Goal: Task Accomplishment & Management: Manage account settings

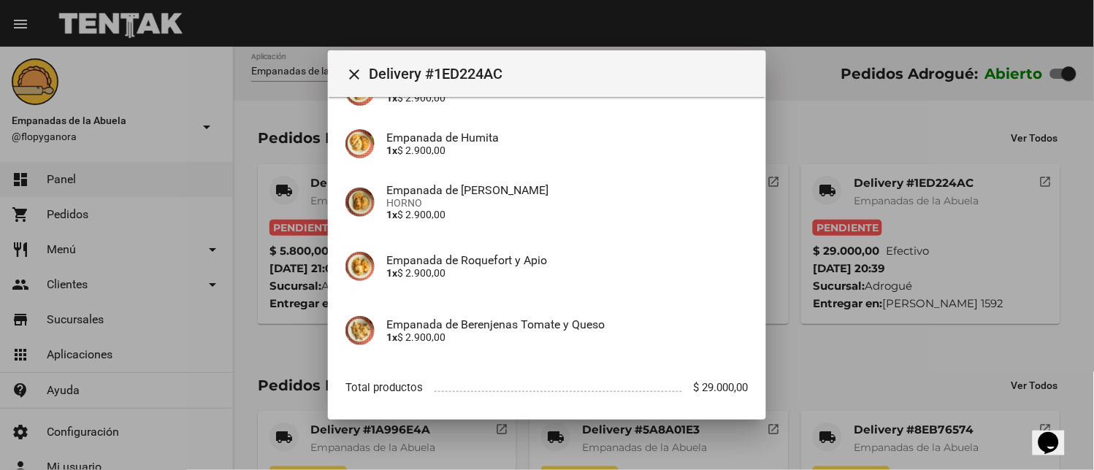
scroll to position [398, 0]
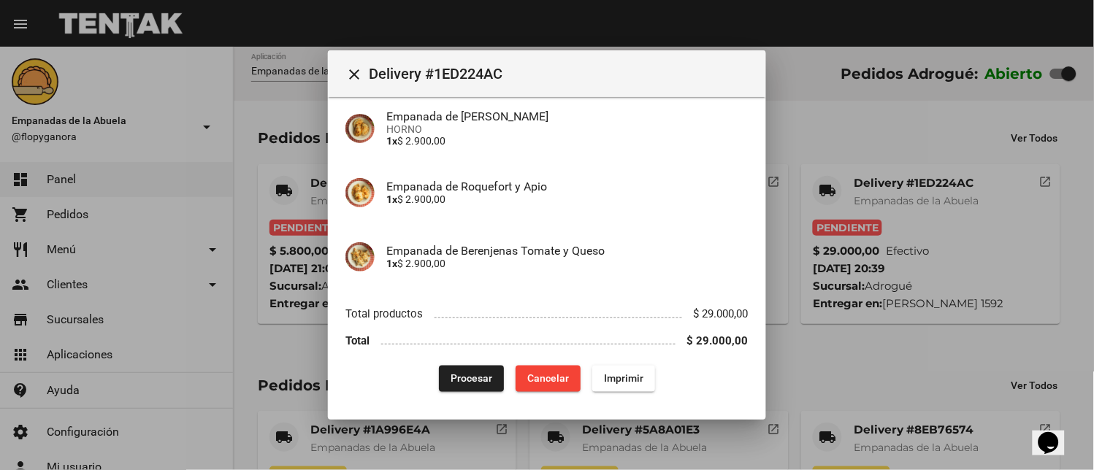
click at [609, 374] on span "Imprimir" at bounding box center [623, 379] width 39 height 12
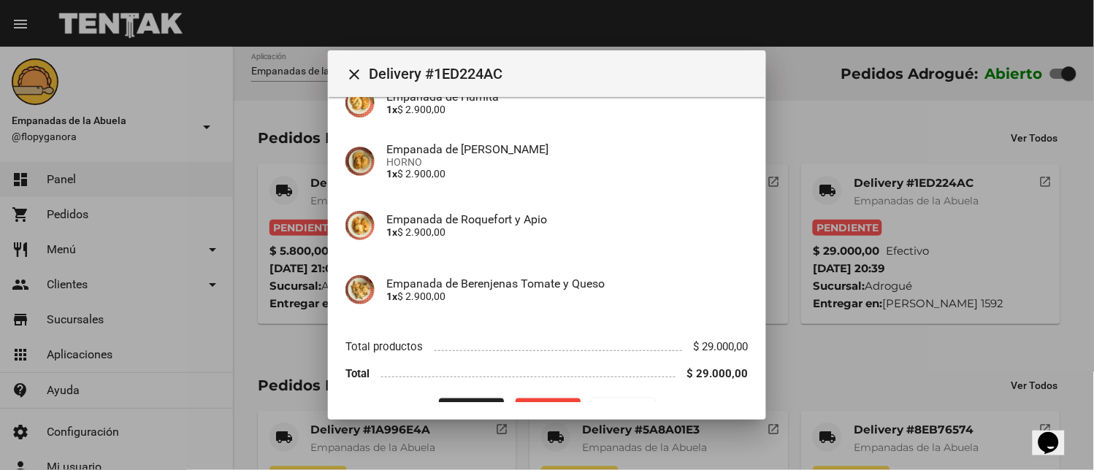
scroll to position [398, 0]
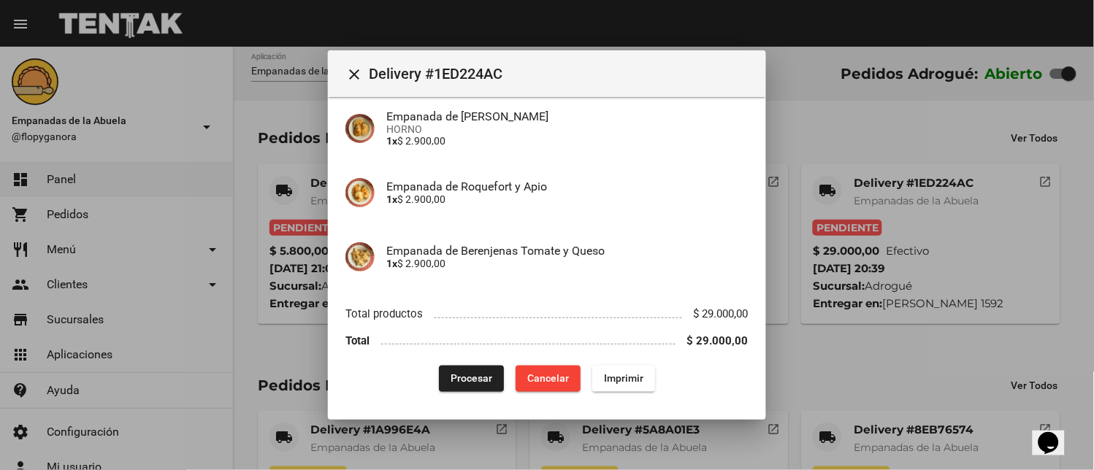
click at [465, 381] on span "Procesar" at bounding box center [472, 379] width 42 height 12
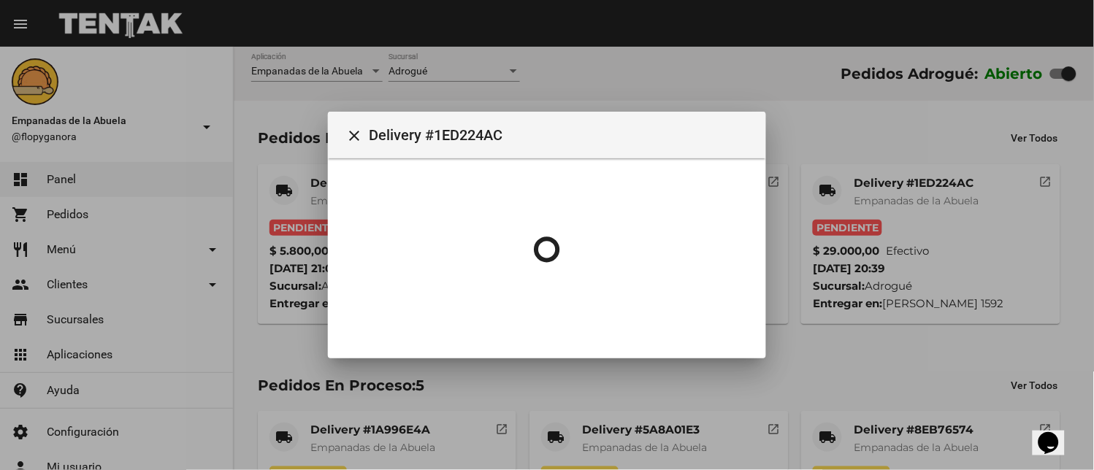
scroll to position [0, 0]
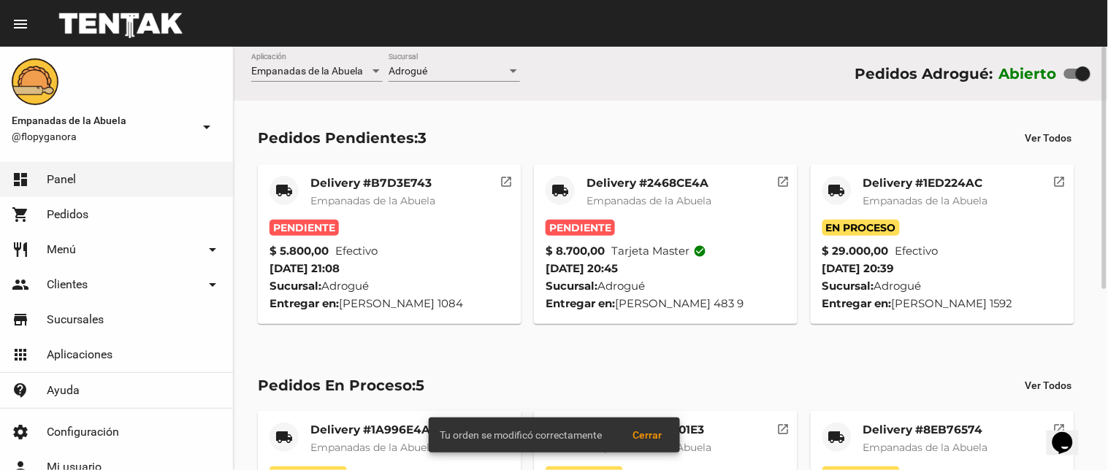
click at [646, 186] on mat-card-title "Delivery #2468CE4A" at bounding box center [649, 183] width 125 height 15
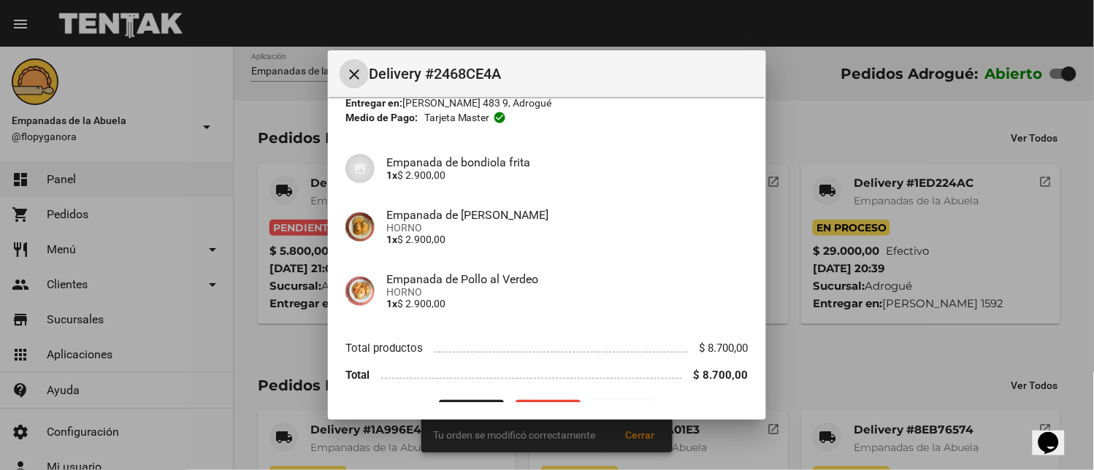
scroll to position [112, 0]
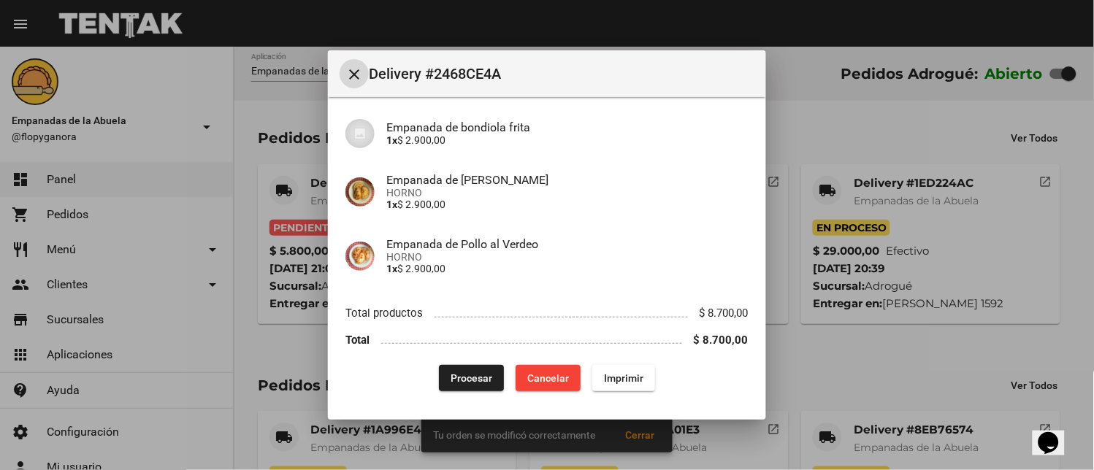
click at [621, 375] on span "Imprimir" at bounding box center [623, 379] width 39 height 12
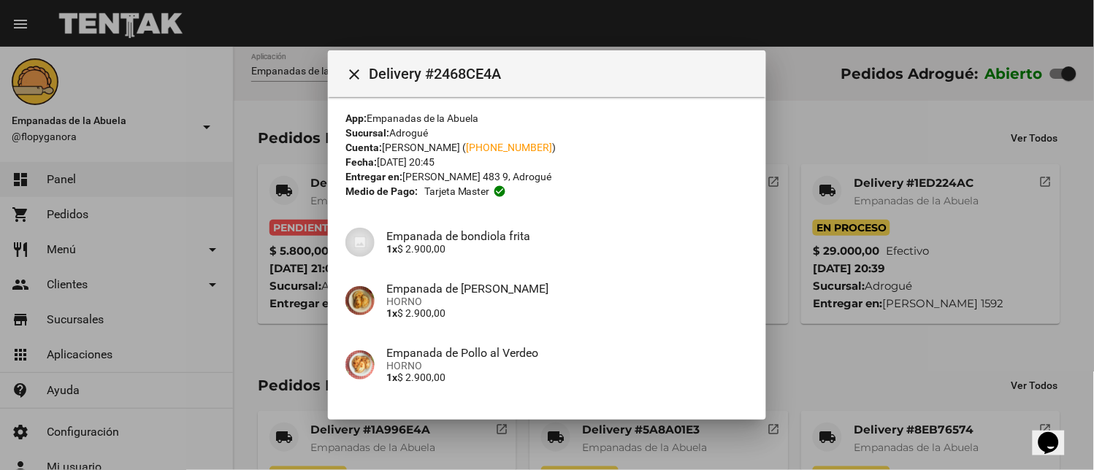
scroll to position [112, 0]
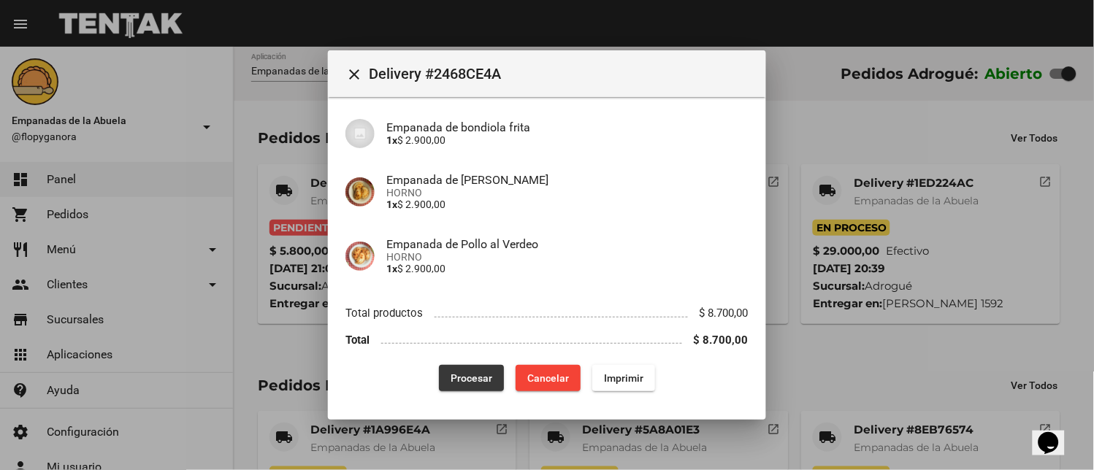
click at [467, 376] on span "Procesar" at bounding box center [472, 379] width 42 height 12
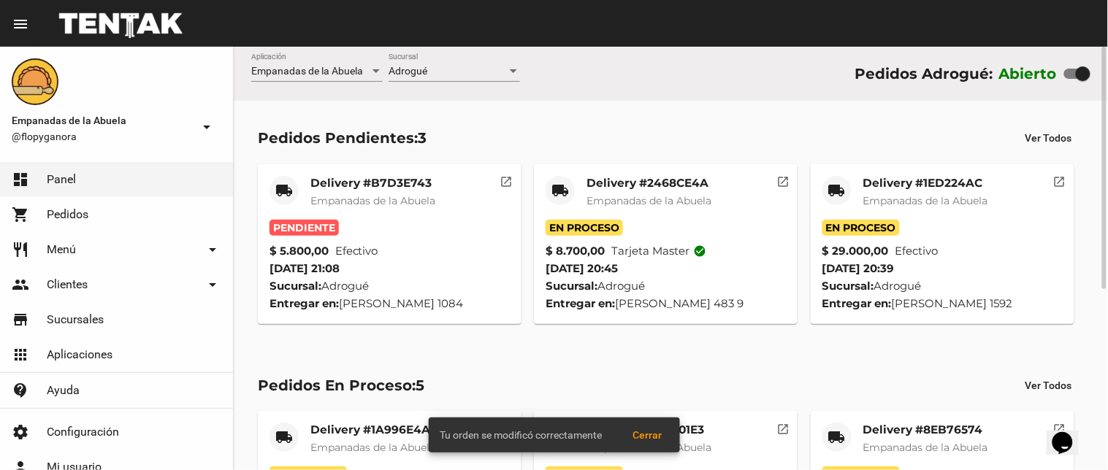
click at [407, 183] on mat-card-title "Delivery #B7D3E743" at bounding box center [372, 183] width 125 height 15
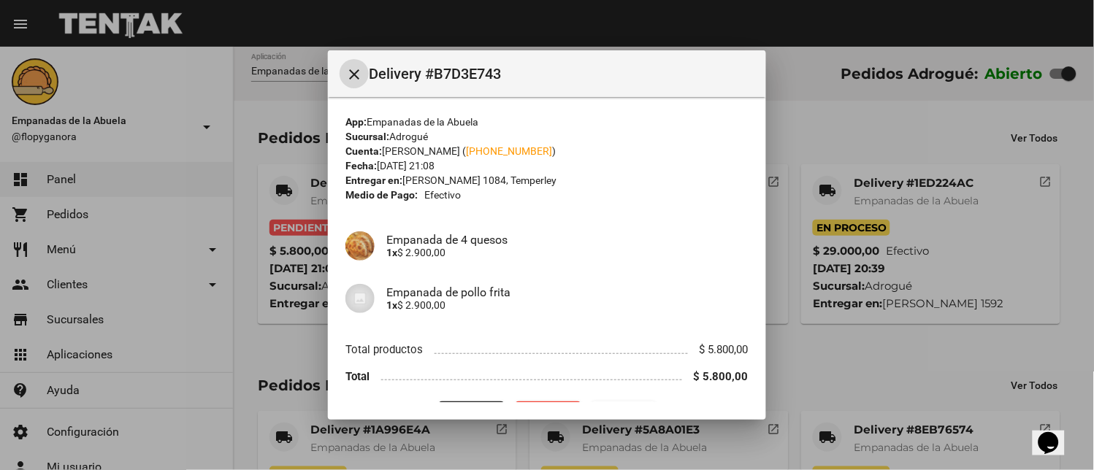
scroll to position [37, 0]
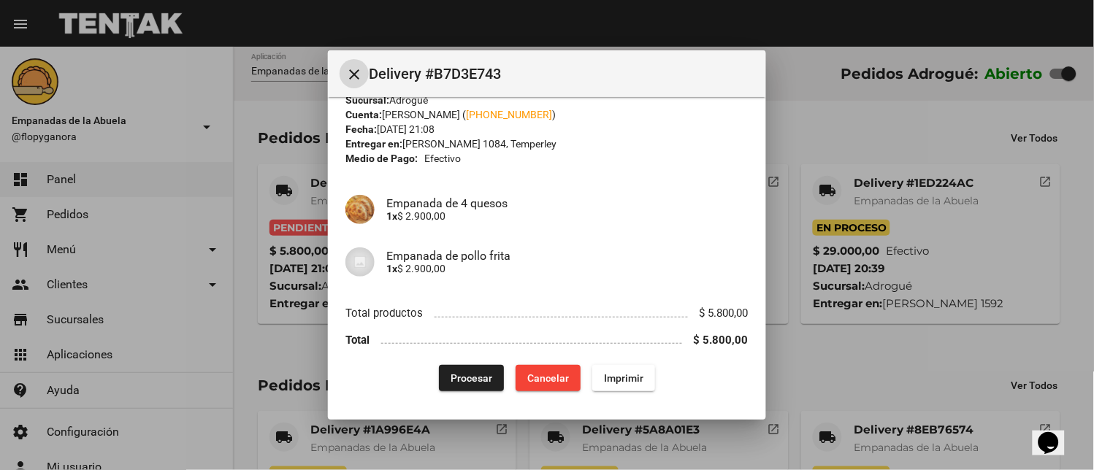
click at [611, 375] on span "Imprimir" at bounding box center [623, 379] width 39 height 12
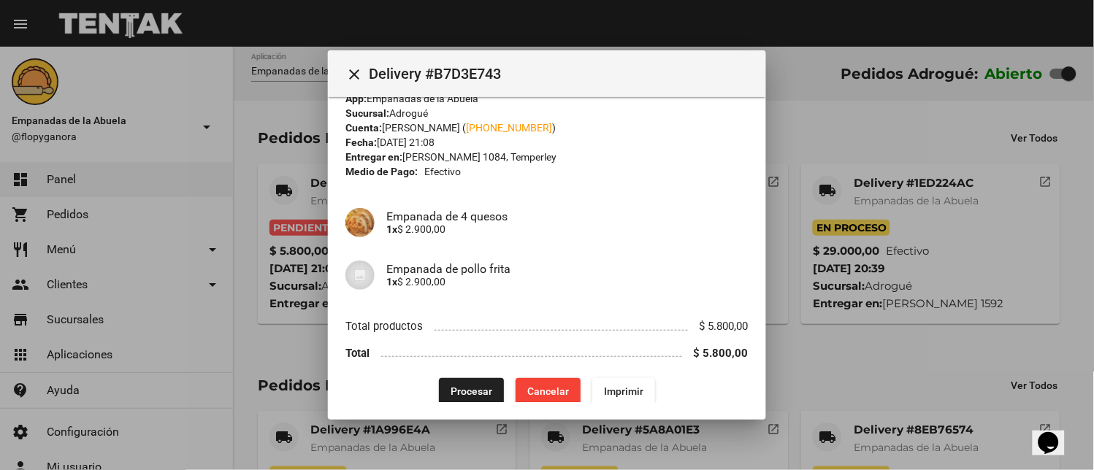
scroll to position [37, 0]
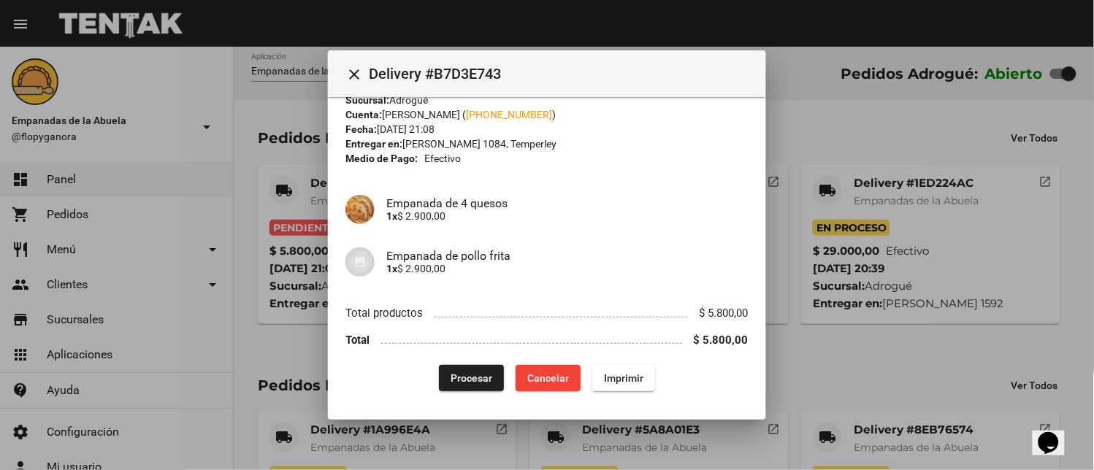
click at [459, 374] on span "Procesar" at bounding box center [472, 379] width 42 height 12
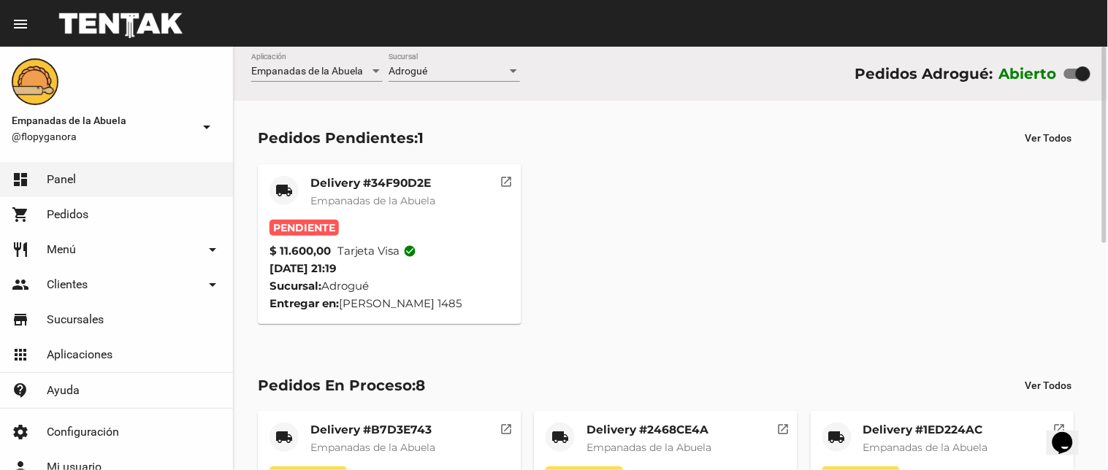
click at [346, 177] on mat-card-title "Delivery #34F90D2E" at bounding box center [372, 183] width 125 height 15
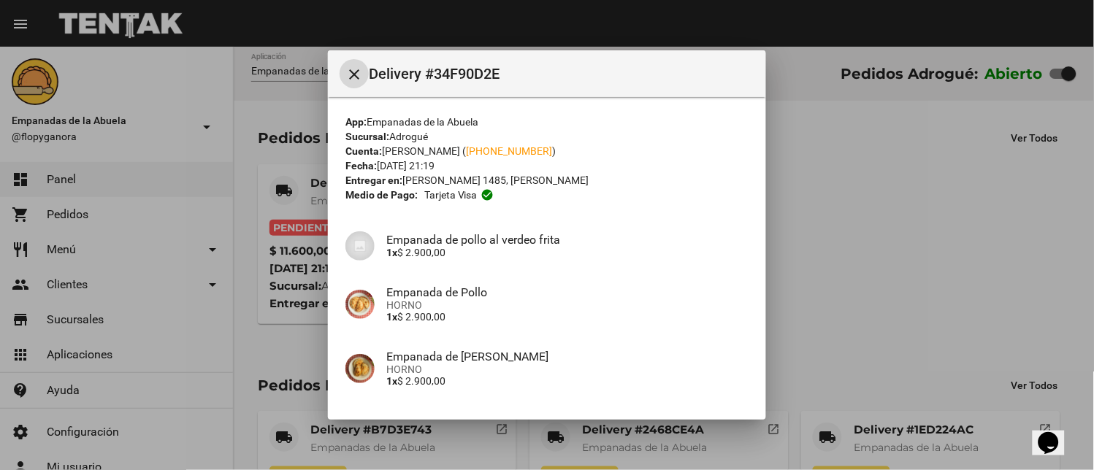
scroll to position [177, 0]
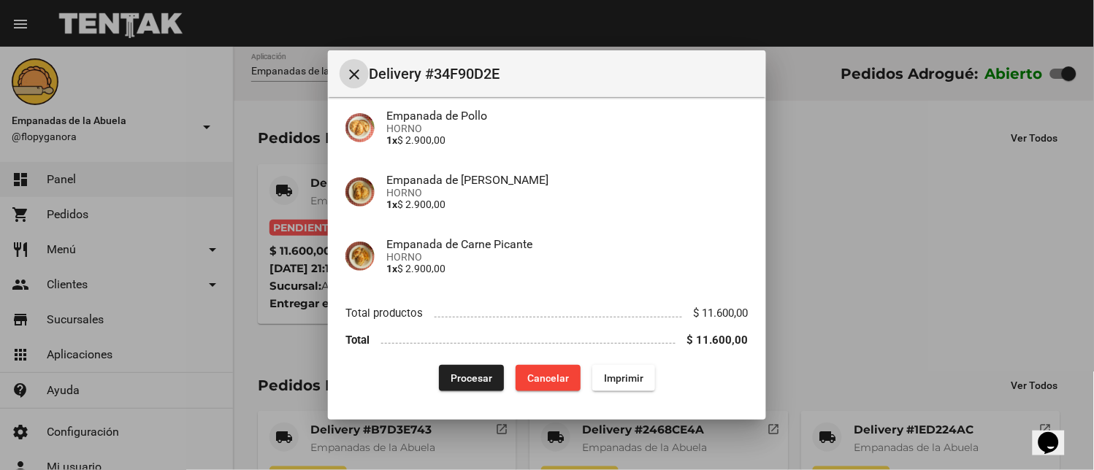
click at [624, 380] on span "Imprimir" at bounding box center [623, 379] width 39 height 12
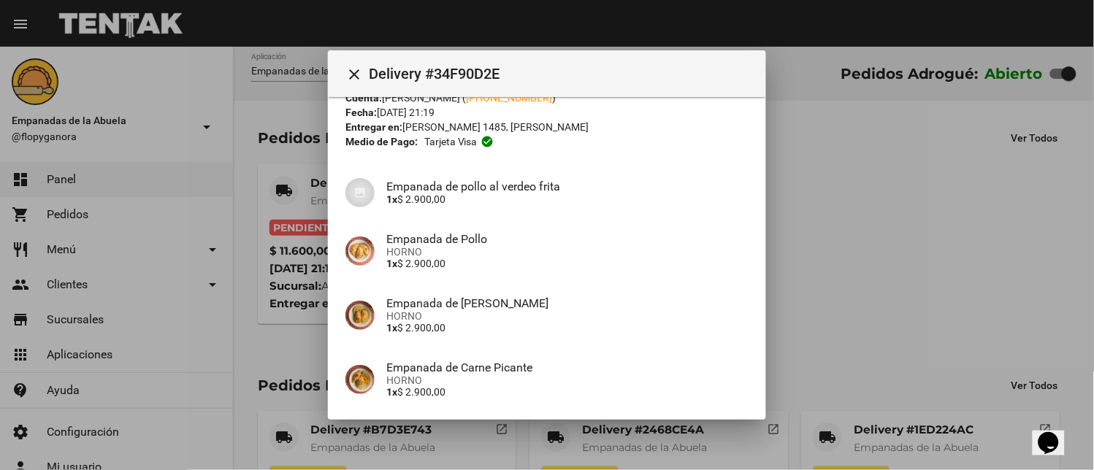
scroll to position [177, 0]
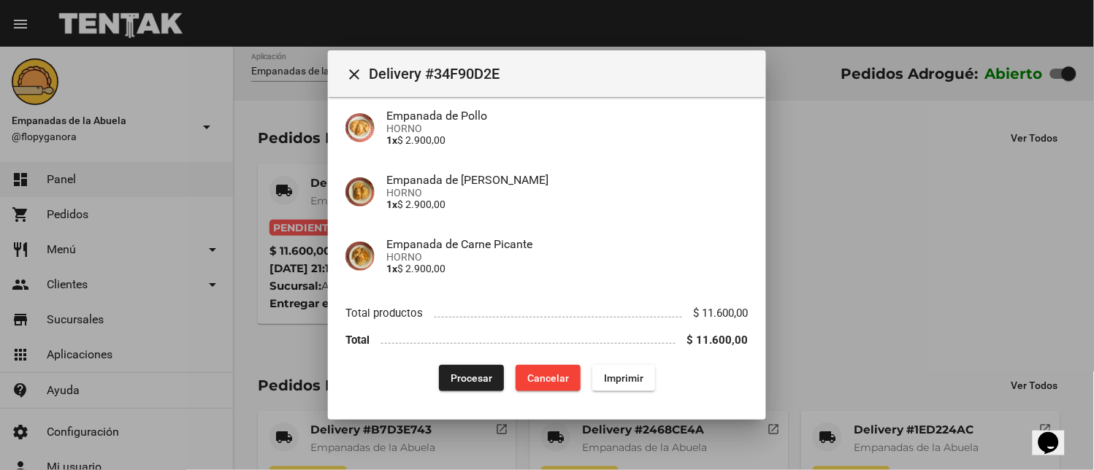
drag, startPoint x: 451, startPoint y: 374, endPoint x: 416, endPoint y: 351, distance: 42.1
click at [448, 370] on button "Procesar" at bounding box center [471, 378] width 65 height 26
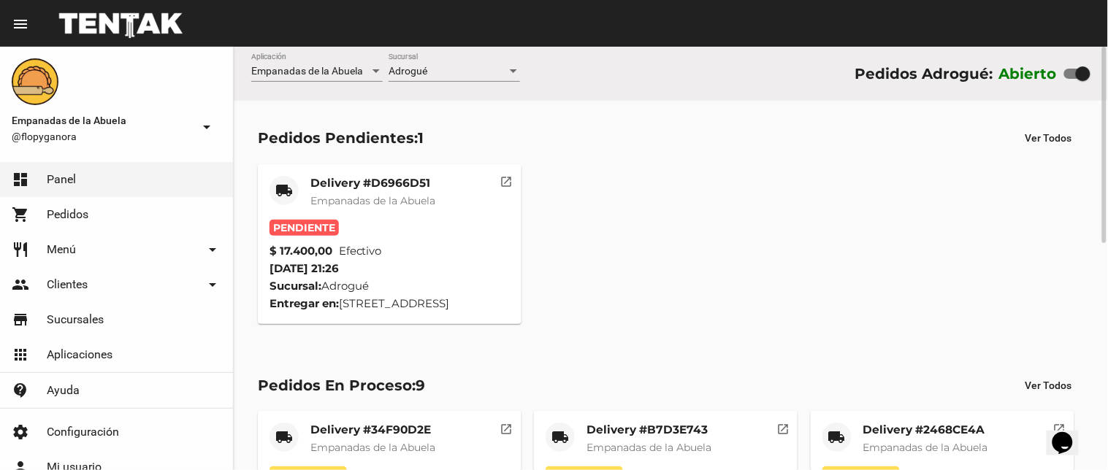
click at [367, 179] on mat-card-title "Delivery #D6966D51" at bounding box center [372, 183] width 125 height 15
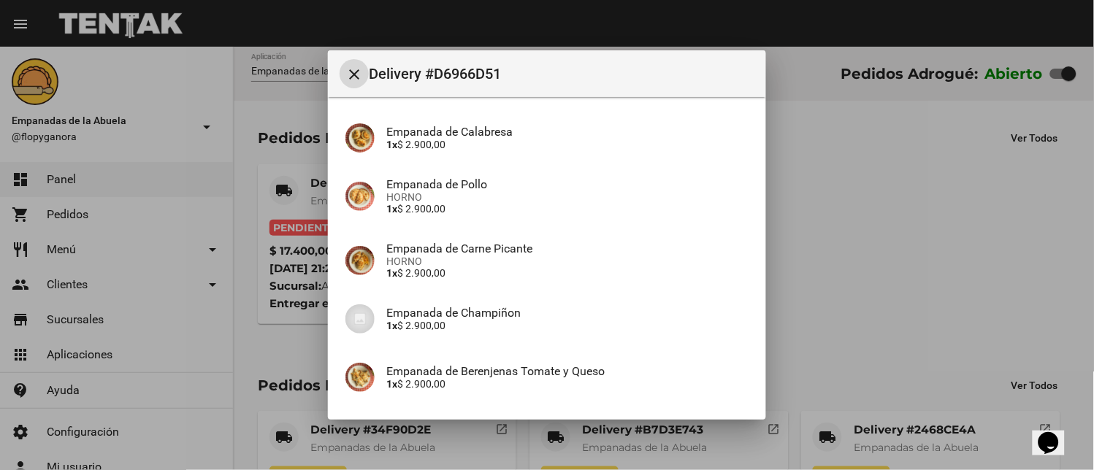
scroll to position [294, 0]
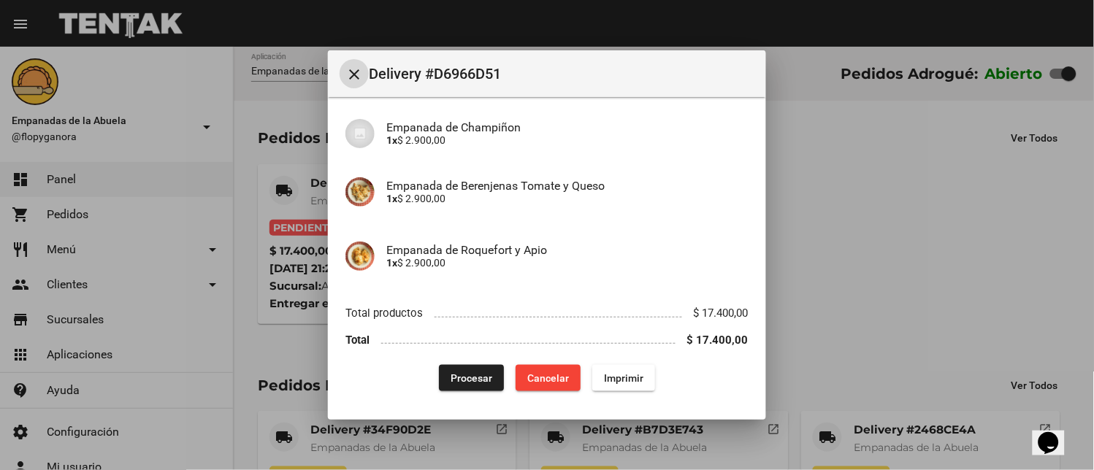
drag, startPoint x: 608, startPoint y: 373, endPoint x: 387, endPoint y: 373, distance: 221.3
click at [608, 373] on span "Imprimir" at bounding box center [623, 379] width 39 height 12
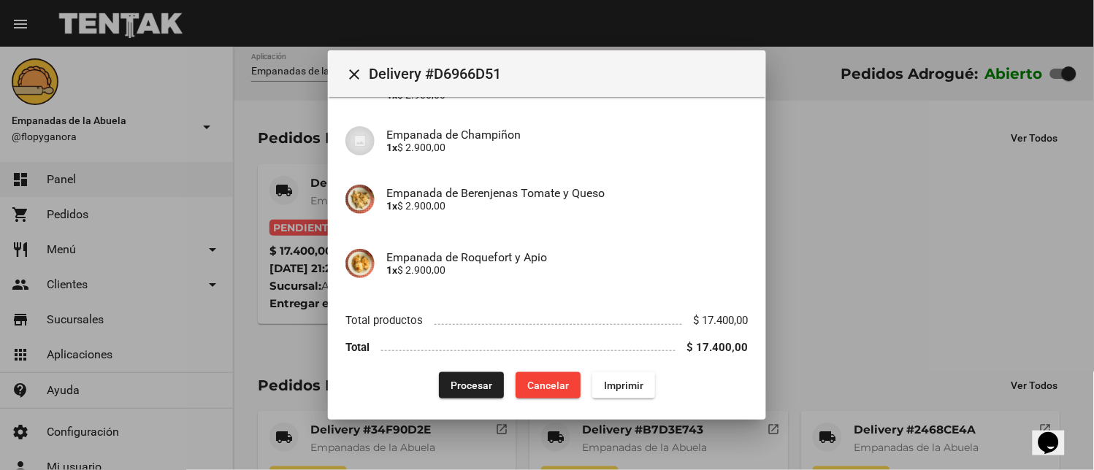
scroll to position [294, 0]
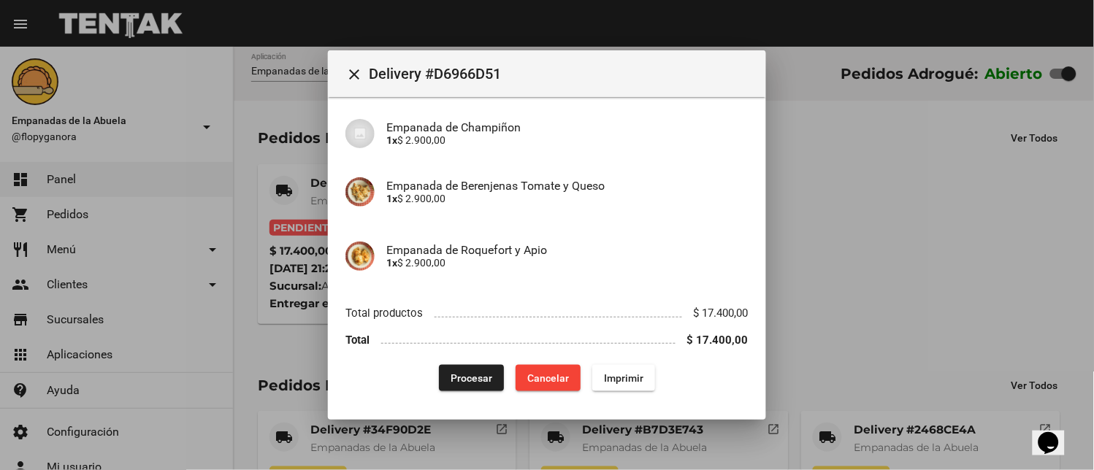
click at [473, 378] on span "Procesar" at bounding box center [472, 379] width 42 height 12
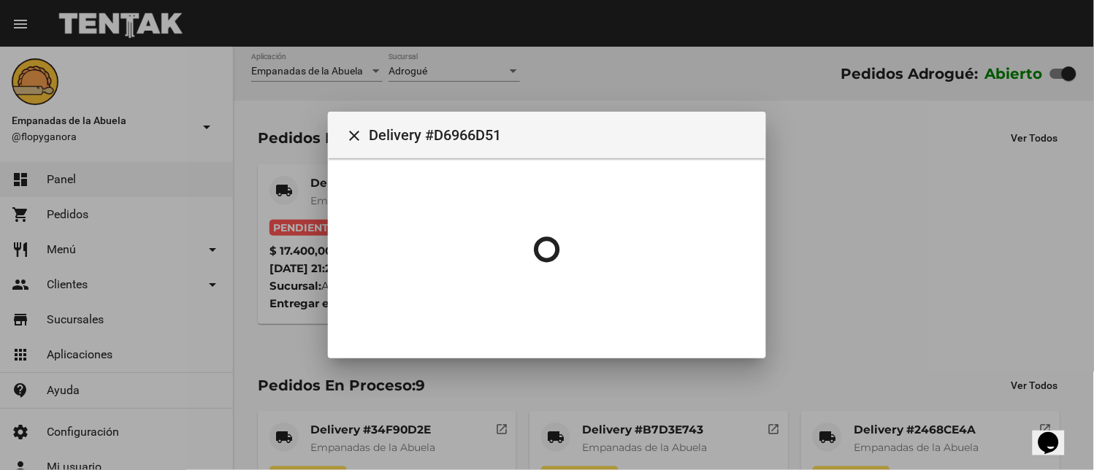
scroll to position [0, 0]
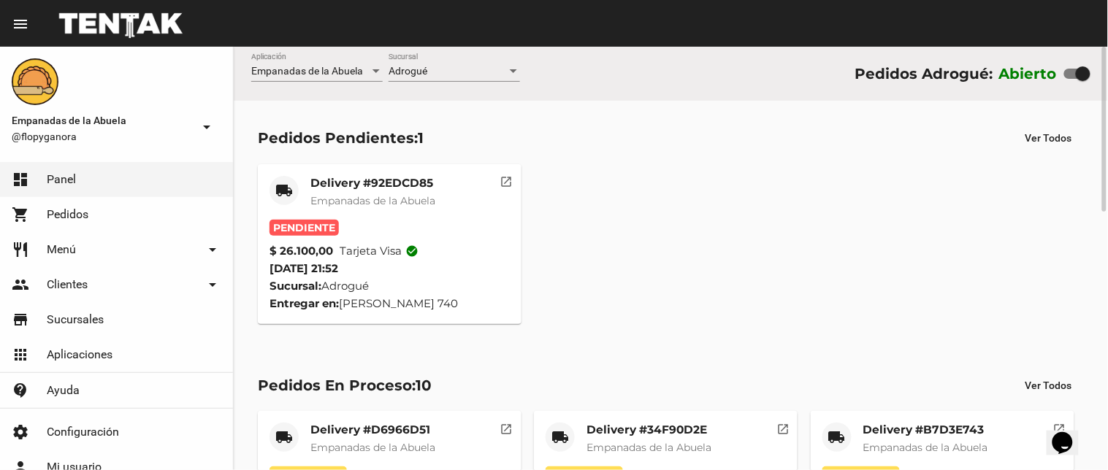
click at [382, 178] on mat-card-title "Delivery #92EDCD85" at bounding box center [372, 183] width 125 height 15
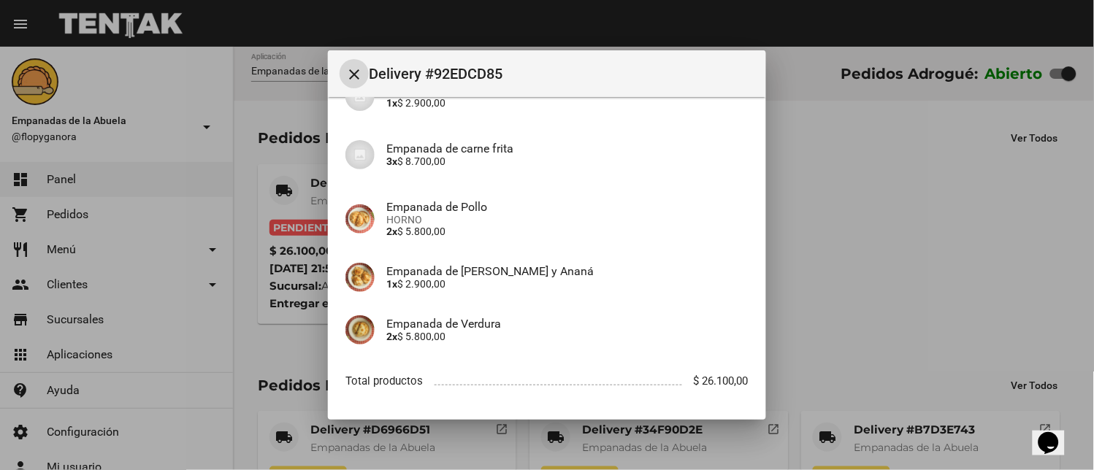
scroll to position [217, 0]
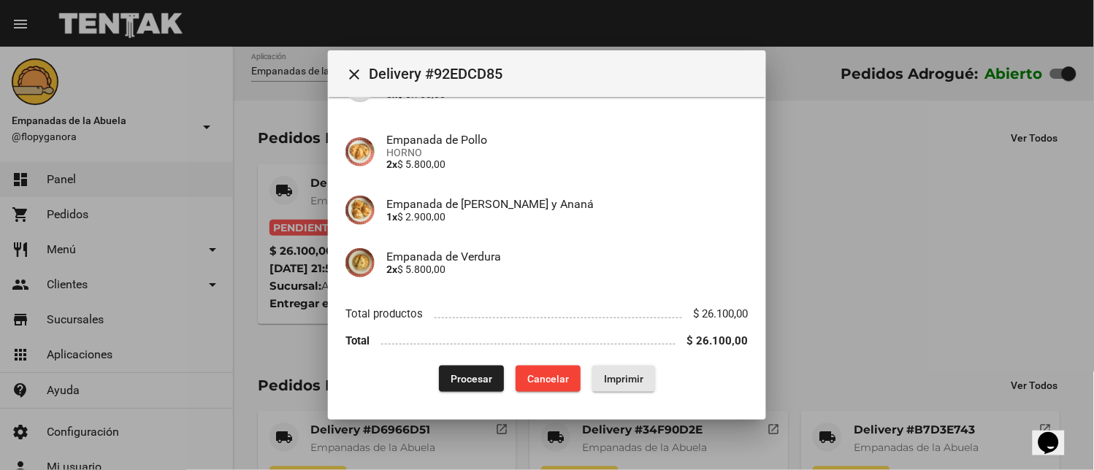
drag, startPoint x: 610, startPoint y: 381, endPoint x: 481, endPoint y: 400, distance: 130.7
click at [610, 381] on span "Imprimir" at bounding box center [623, 379] width 39 height 12
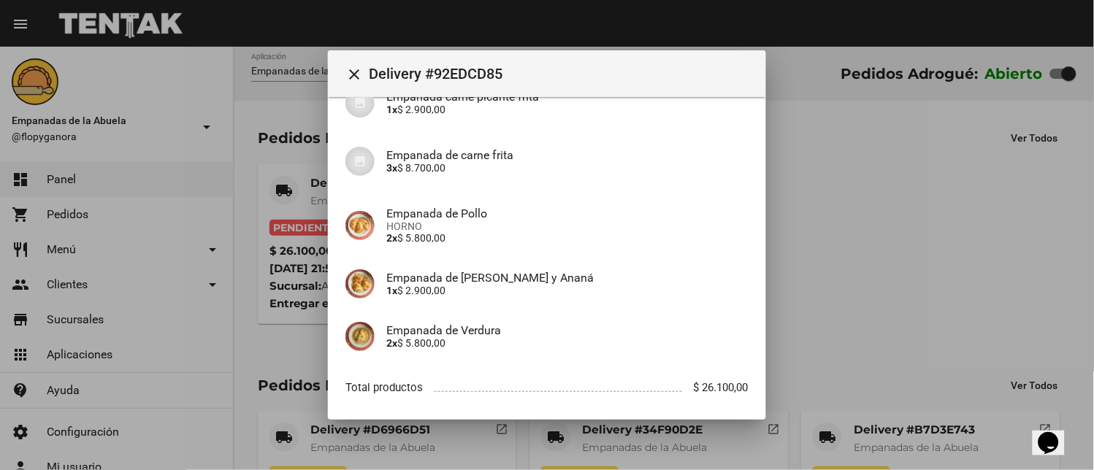
scroll to position [217, 0]
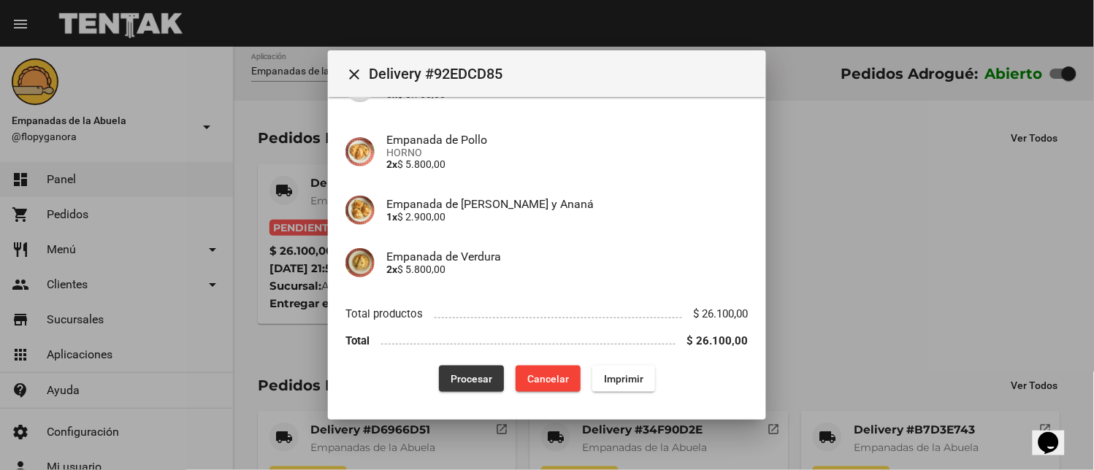
click at [455, 381] on span "Procesar" at bounding box center [472, 379] width 42 height 12
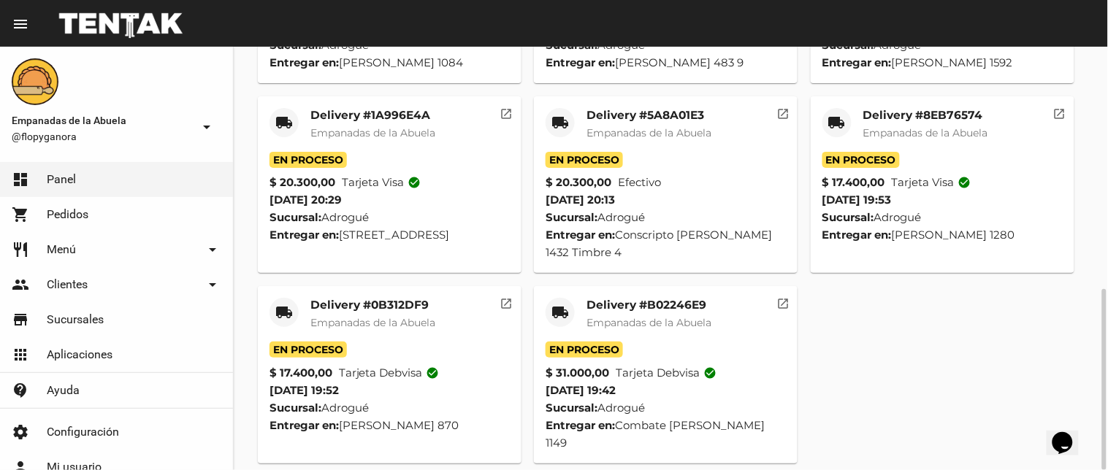
scroll to position [0, 0]
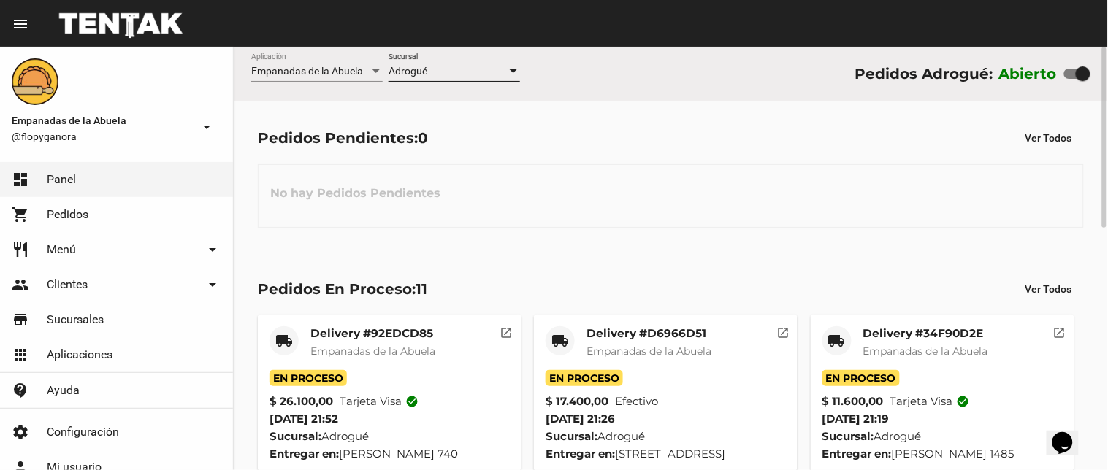
click at [451, 74] on div "Adrogué" at bounding box center [448, 72] width 118 height 12
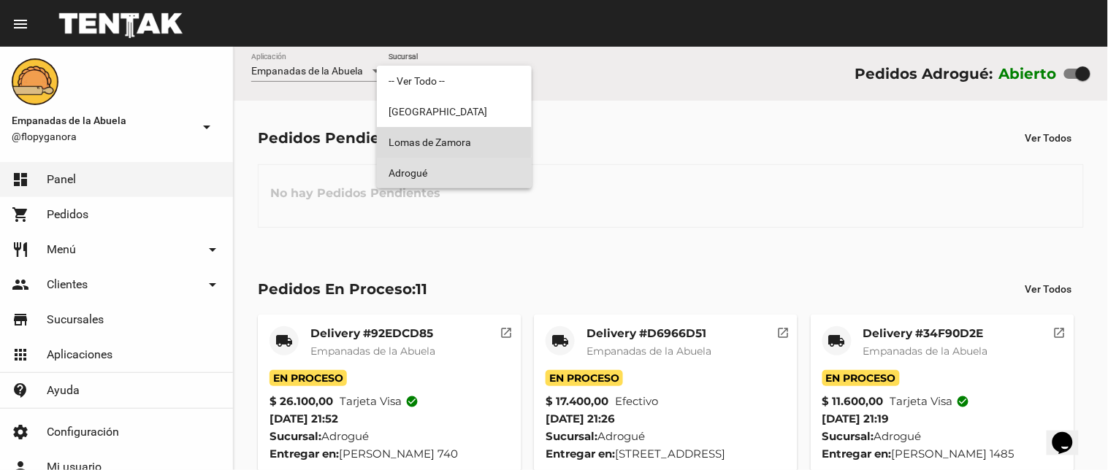
click at [397, 142] on span "Lomas de Zamora" at bounding box center [454, 142] width 131 height 31
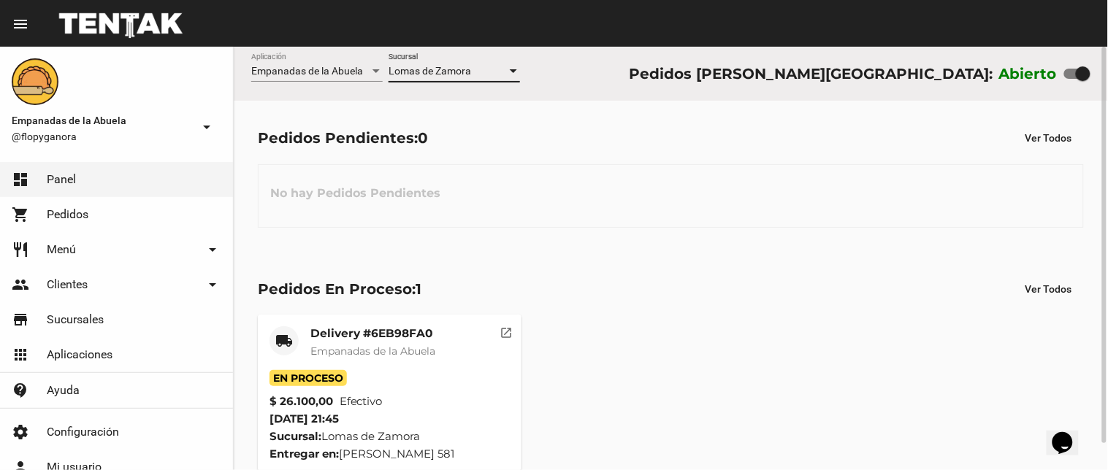
click at [473, 77] on div "Lomas de Zamora" at bounding box center [448, 72] width 118 height 12
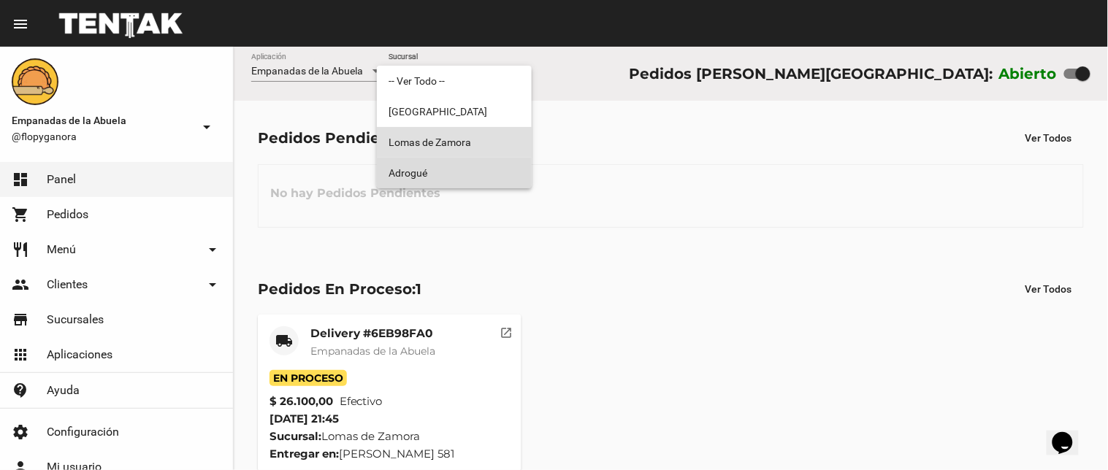
click at [456, 169] on span "Adrogué" at bounding box center [454, 173] width 131 height 31
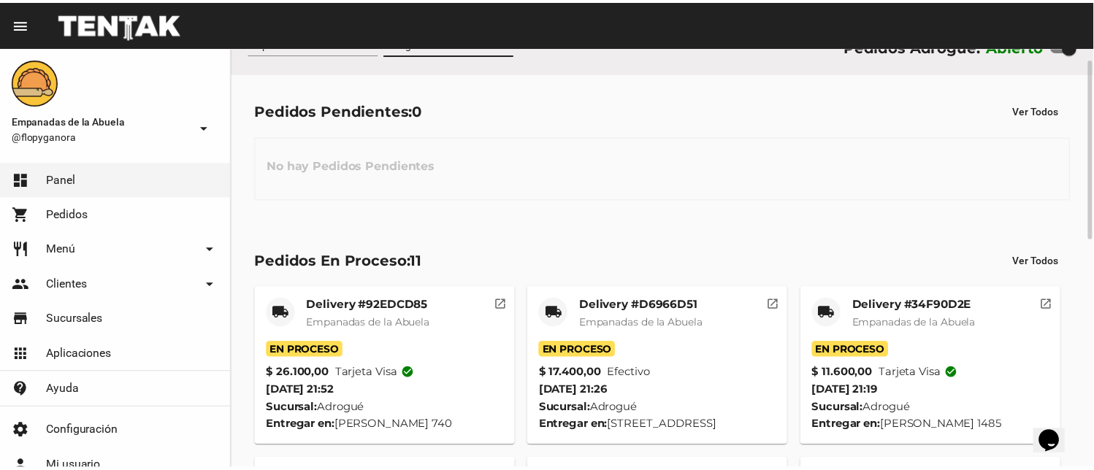
scroll to position [565, 0]
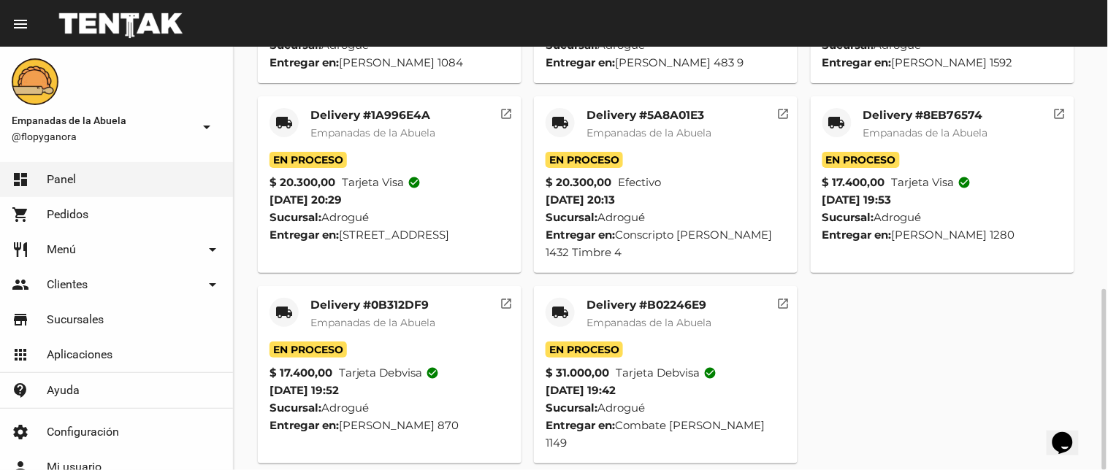
click at [673, 305] on mat-card-title "Delivery #B02246E9" at bounding box center [649, 305] width 125 height 15
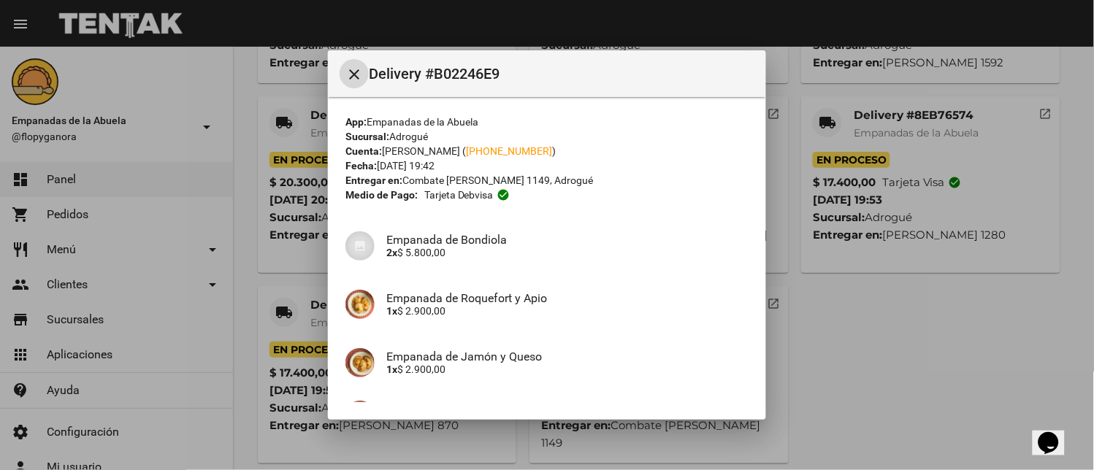
scroll to position [334, 0]
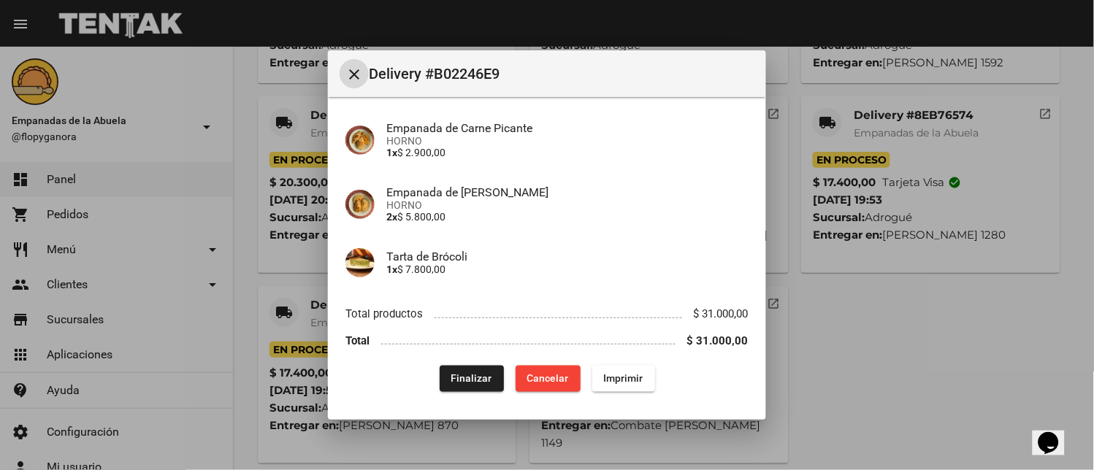
click at [468, 367] on button "Finalizar" at bounding box center [472, 379] width 64 height 26
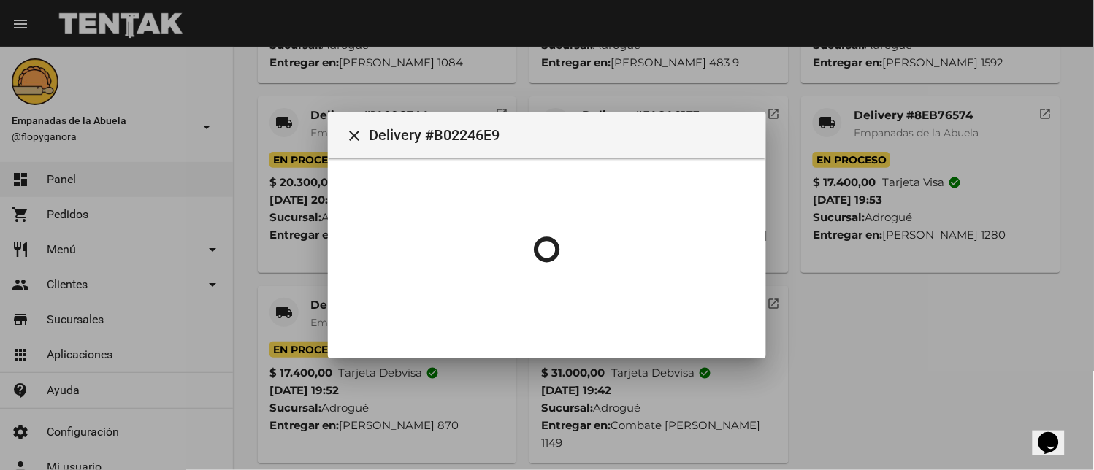
scroll to position [0, 0]
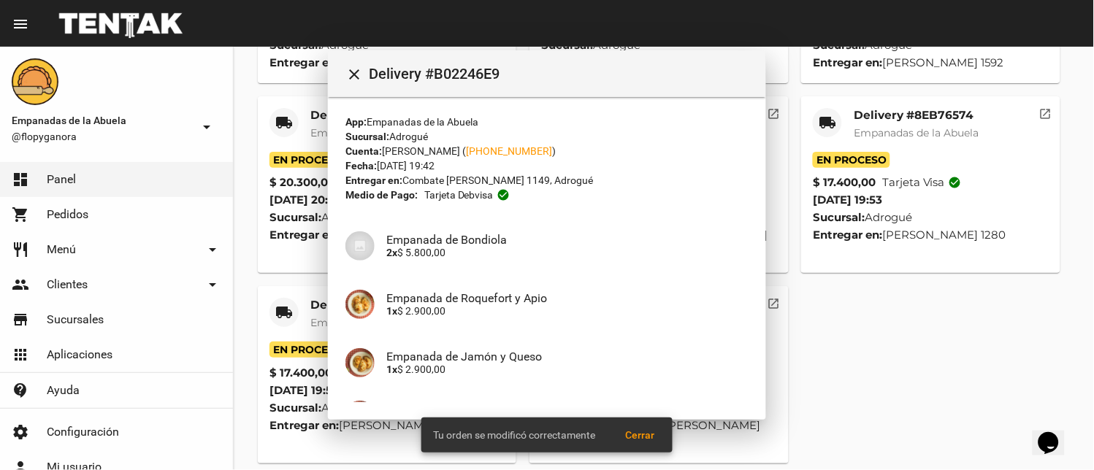
click at [318, 302] on mat-card-title "Delivery #0B312DF9" at bounding box center [372, 305] width 125 height 15
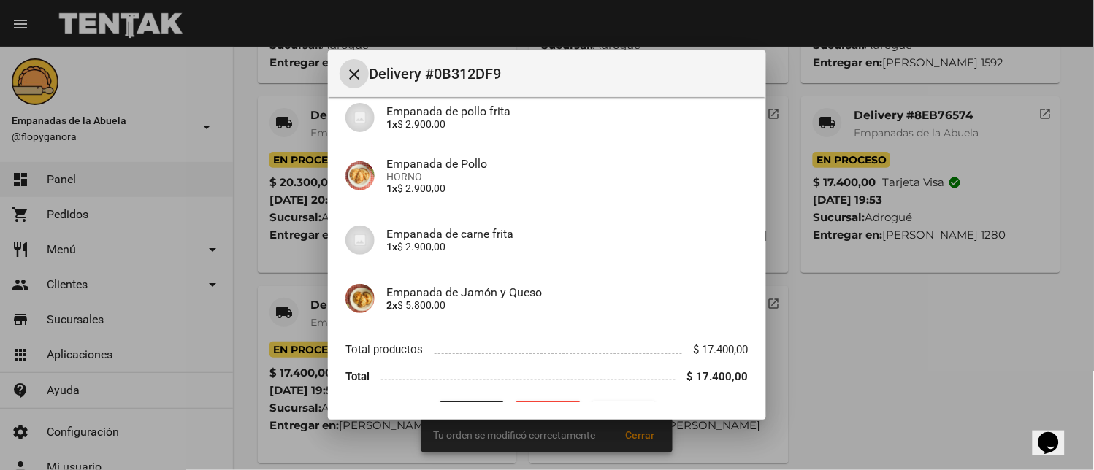
scroll to position [217, 0]
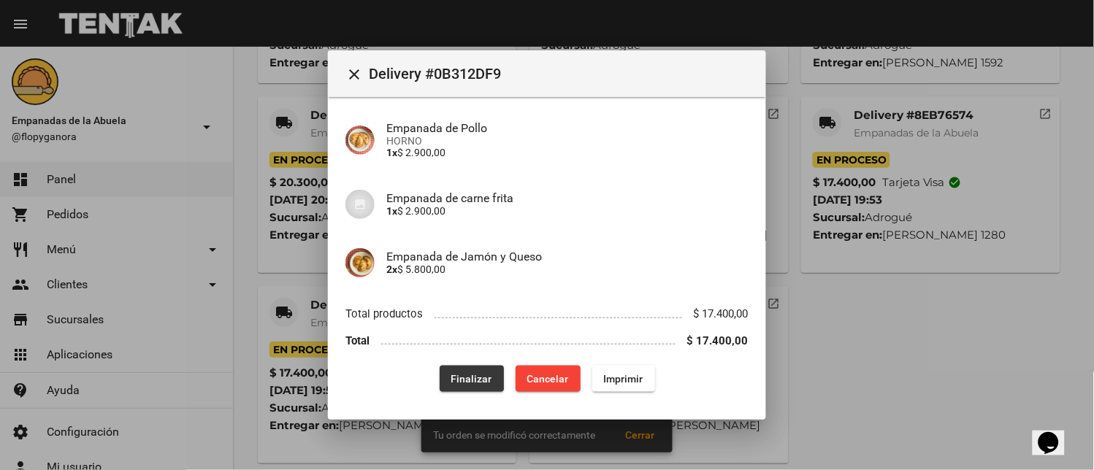
click at [455, 374] on span "Finalizar" at bounding box center [471, 379] width 41 height 12
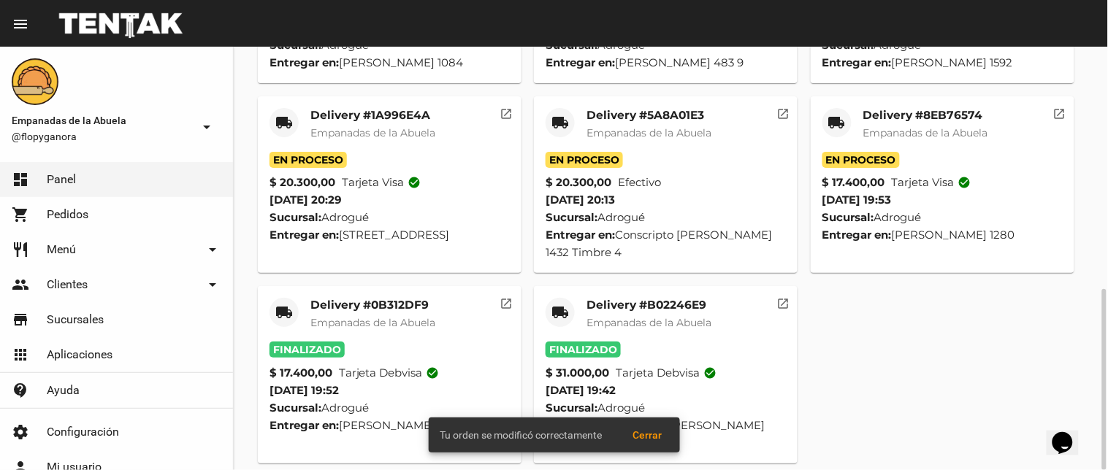
click at [914, 118] on mat-card-title "Delivery #8EB76574" at bounding box center [925, 115] width 125 height 15
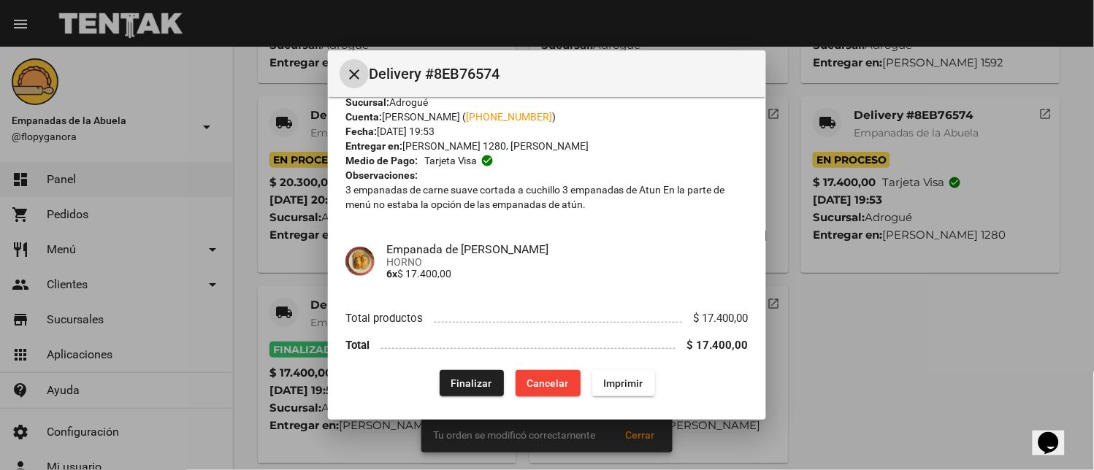
scroll to position [39, 0]
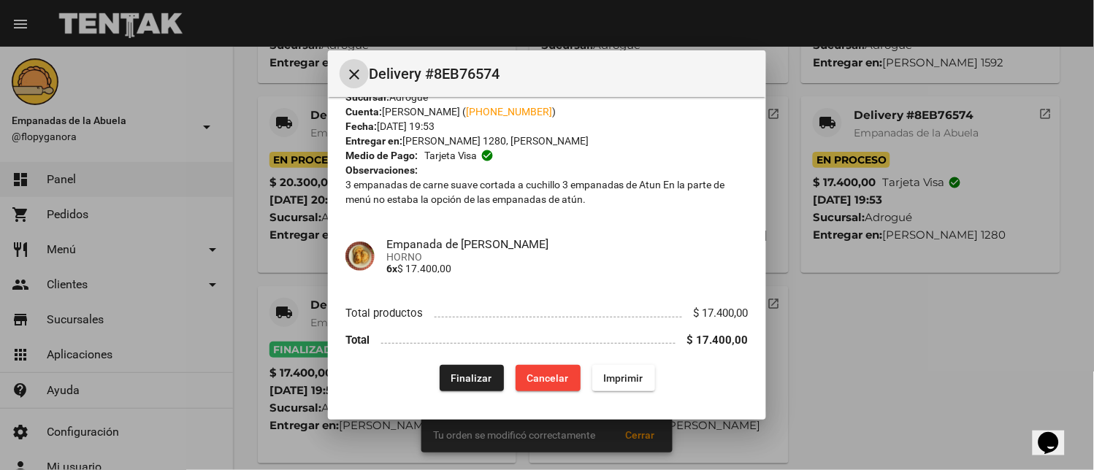
click at [449, 368] on button "Finalizar" at bounding box center [472, 378] width 64 height 26
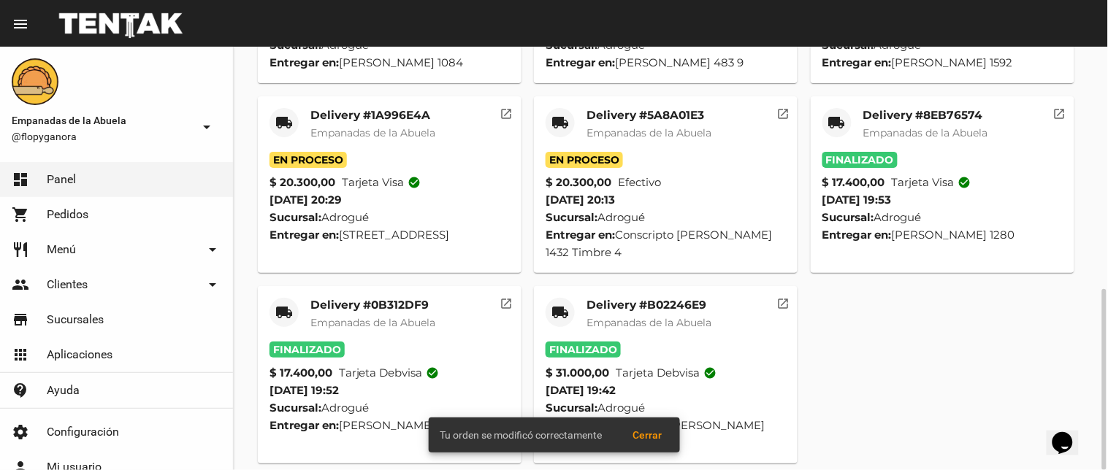
click at [674, 117] on mat-card-title "Delivery #5A8A01E3" at bounding box center [649, 115] width 125 height 15
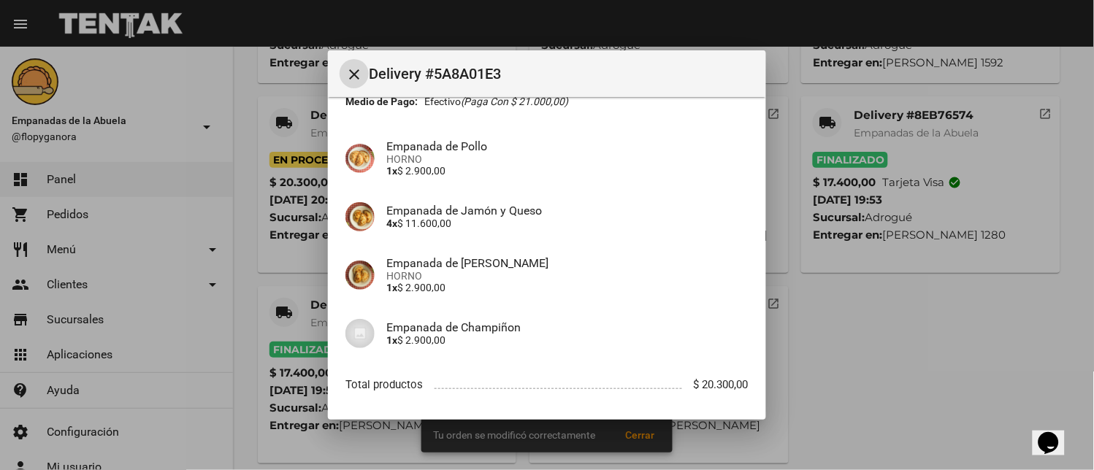
scroll to position [164, 0]
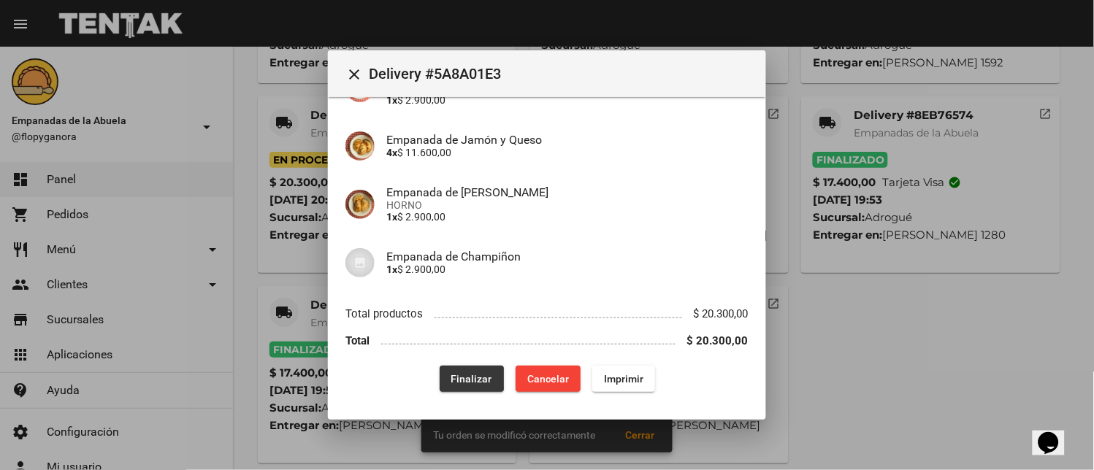
click at [463, 377] on span "Finalizar" at bounding box center [471, 379] width 41 height 12
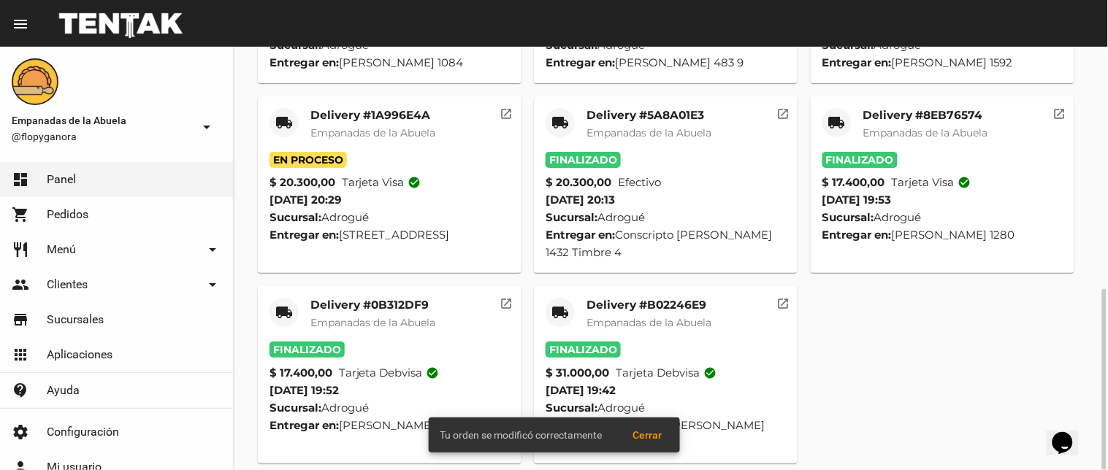
click at [396, 121] on mat-card-title "Delivery #1A996E4A" at bounding box center [372, 115] width 125 height 15
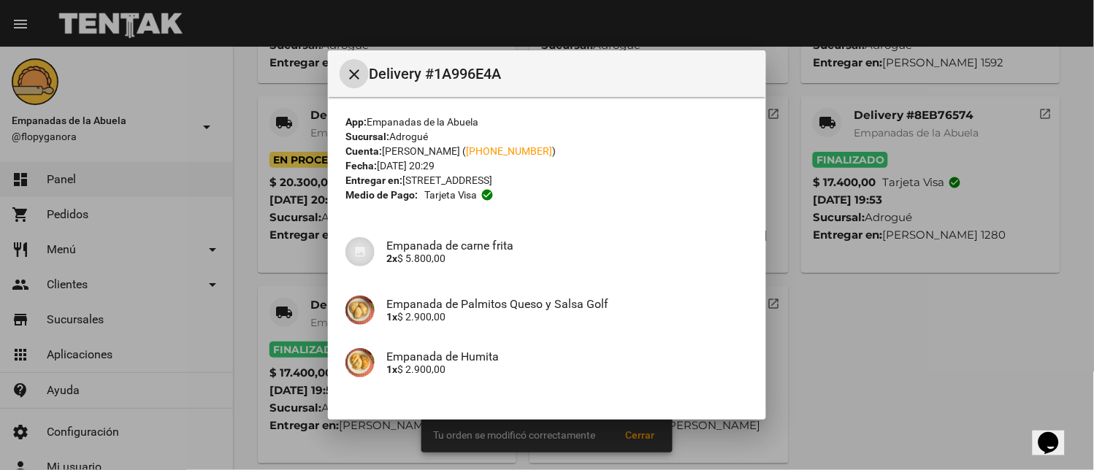
scroll to position [217, 0]
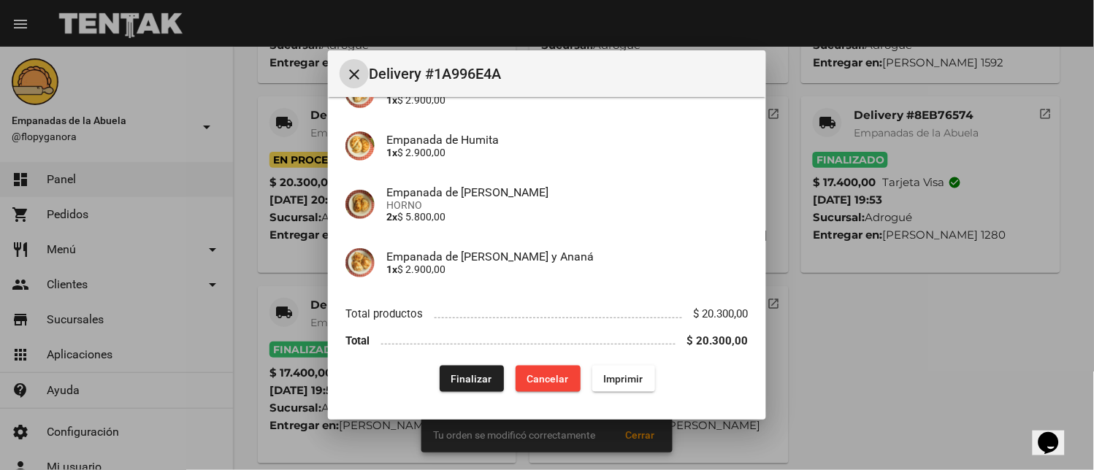
click at [457, 392] on mat-dialog-content "App: Empanadas de la Abuela Sucursal: Adrogué Cuenta: [PERSON_NAME] ( [PHONE_NU…" at bounding box center [547, 250] width 438 height 306
click at [465, 377] on span "Finalizar" at bounding box center [471, 379] width 41 height 12
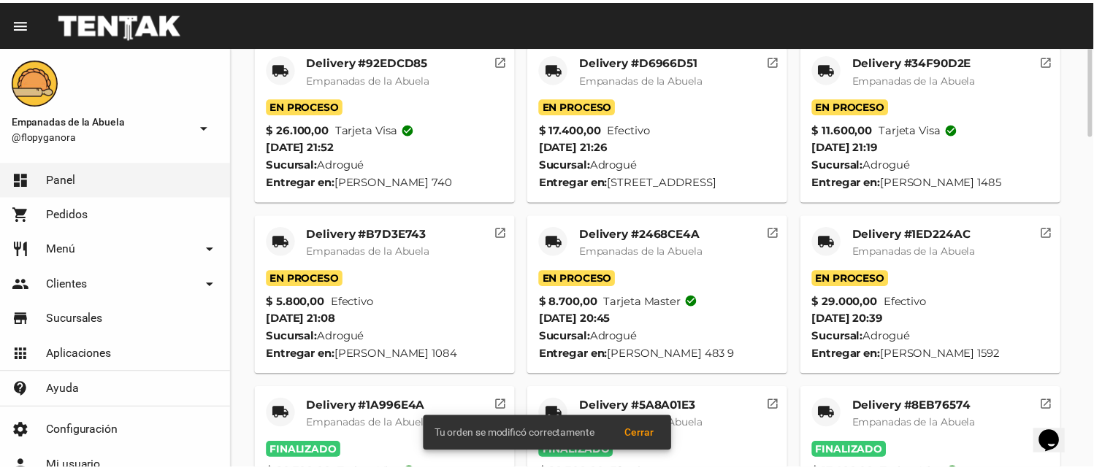
scroll to position [126, 0]
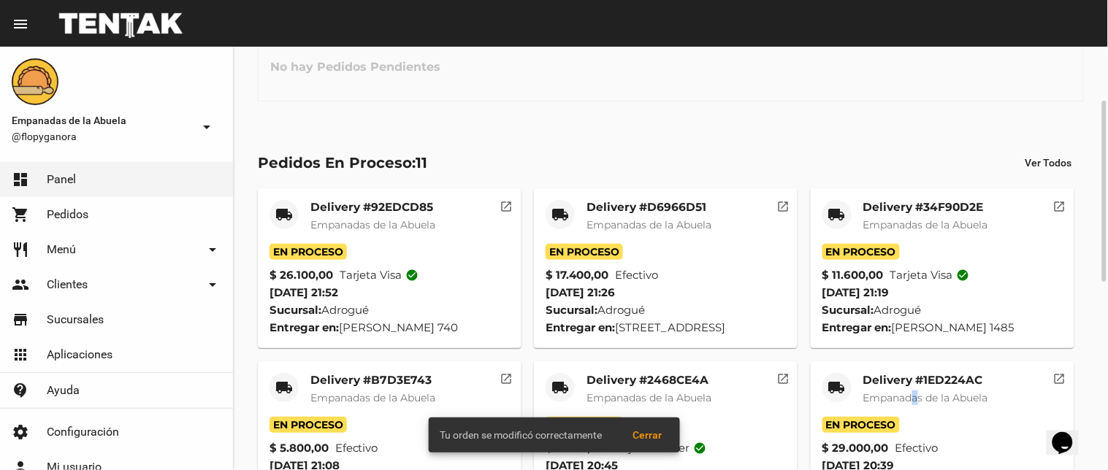
click at [921, 389] on div "Delivery #1ED224AC Empanadas de la Abuela" at bounding box center [925, 395] width 125 height 44
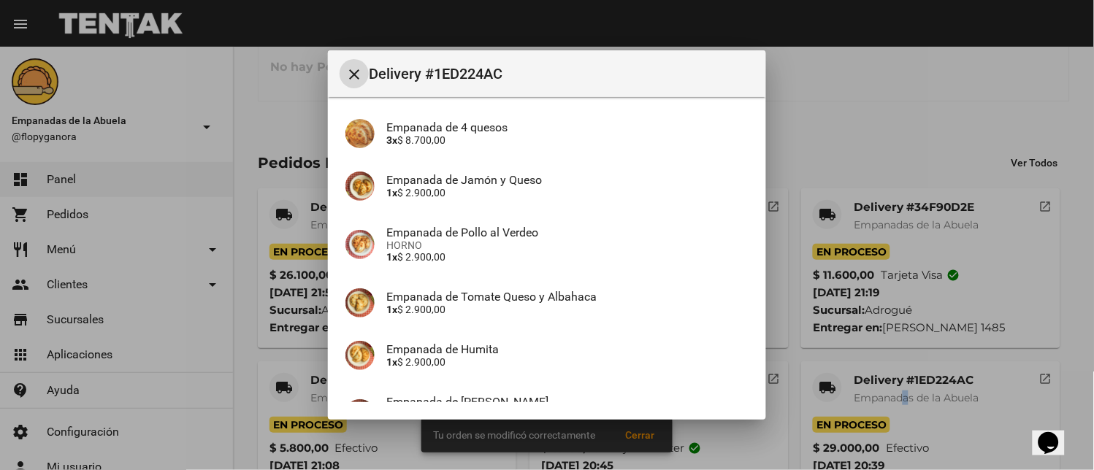
scroll to position [398, 0]
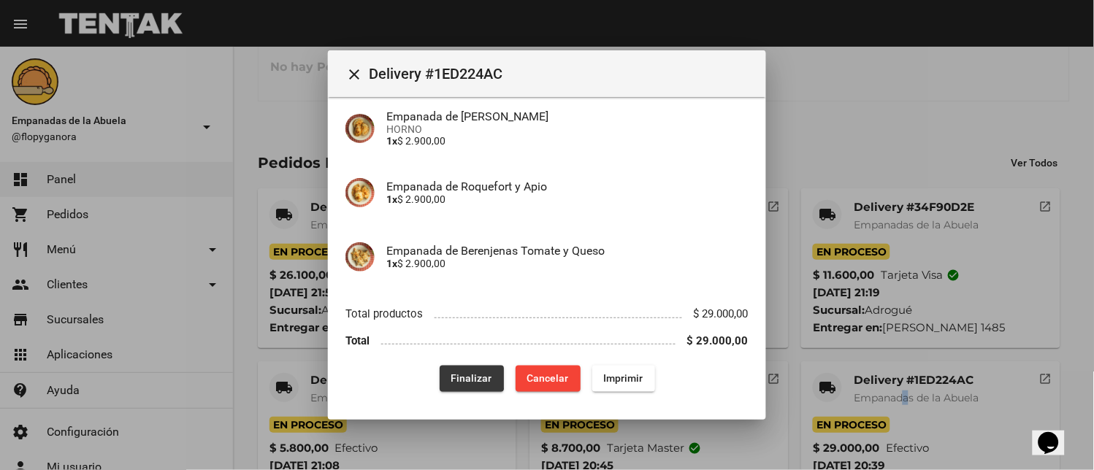
click at [457, 377] on span "Finalizar" at bounding box center [471, 379] width 41 height 12
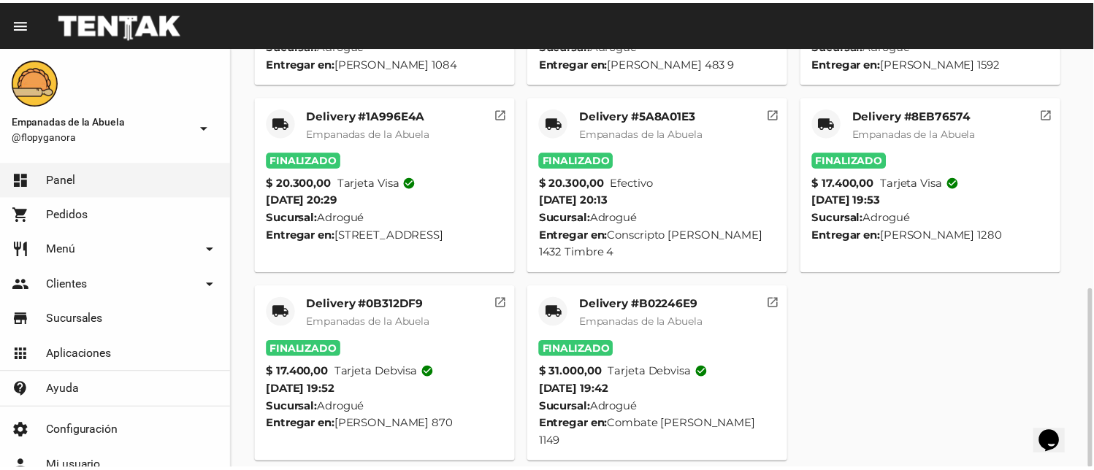
scroll to position [272, 0]
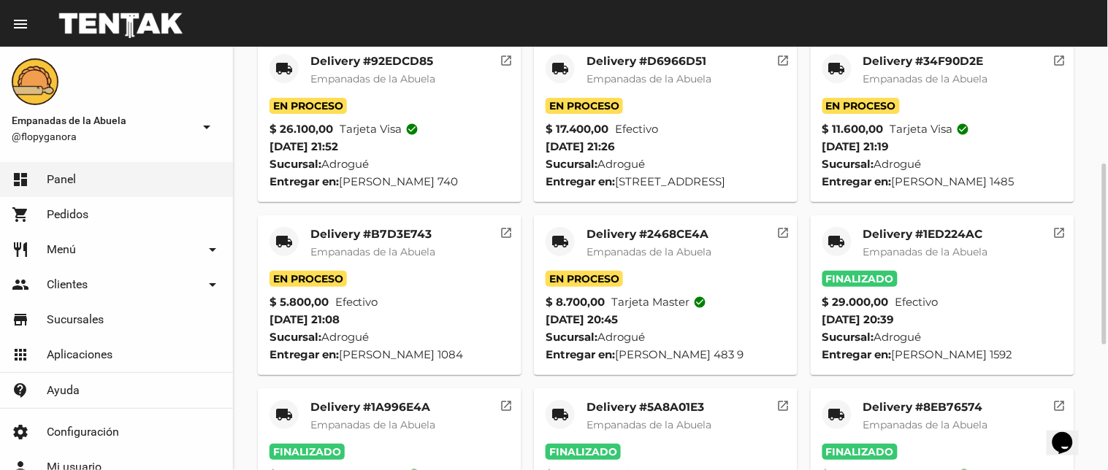
click at [665, 248] on span "Empanadas de la Abuela" at bounding box center [649, 251] width 125 height 13
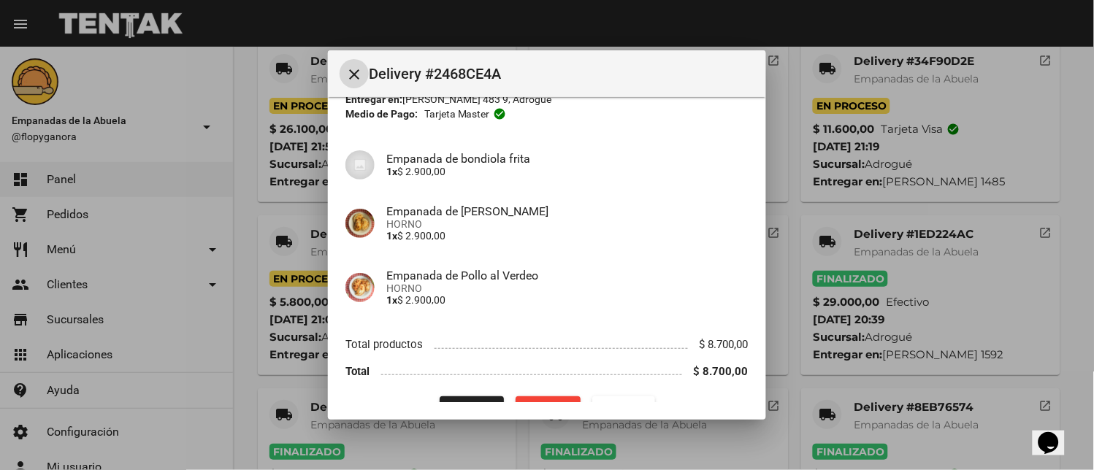
scroll to position [112, 0]
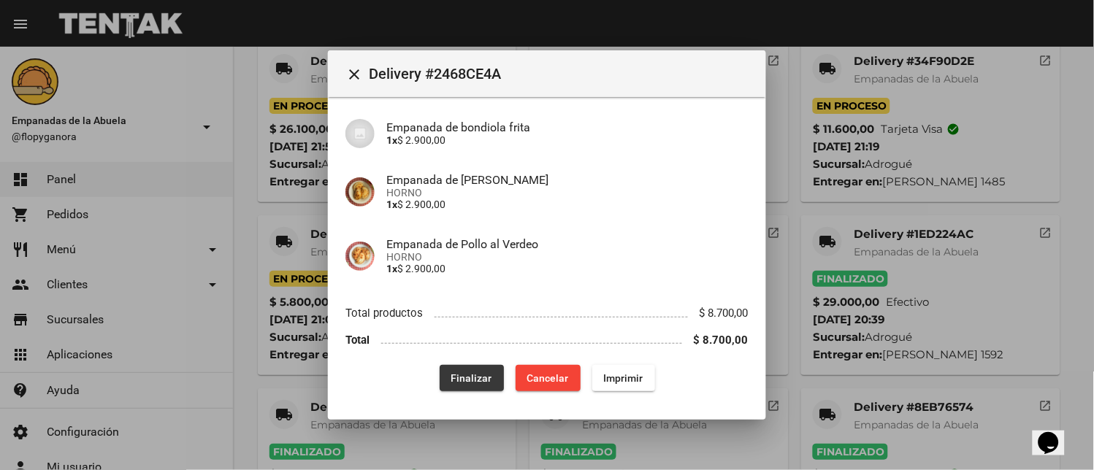
click at [478, 378] on span "Finalizar" at bounding box center [471, 379] width 41 height 12
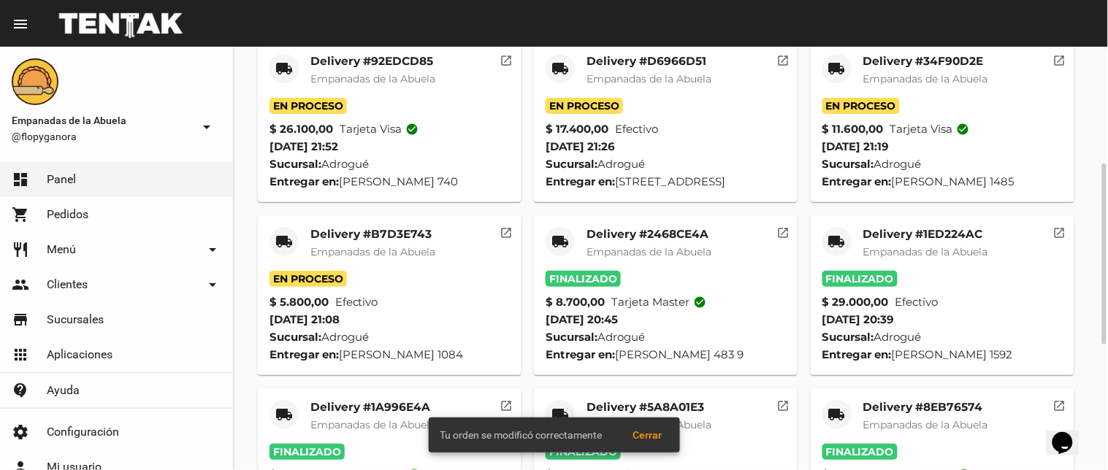
click at [377, 232] on mat-card-title "Delivery #B7D3E743" at bounding box center [372, 234] width 125 height 15
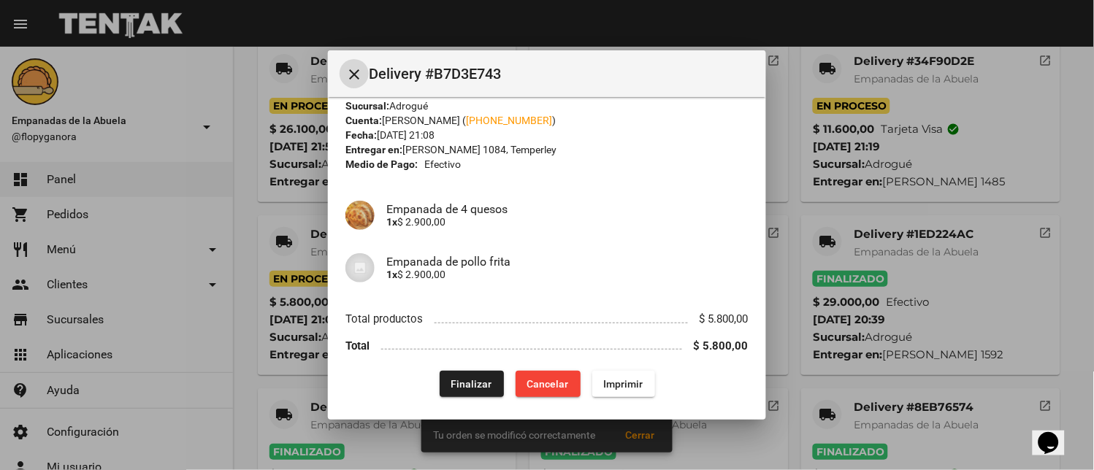
scroll to position [37, 0]
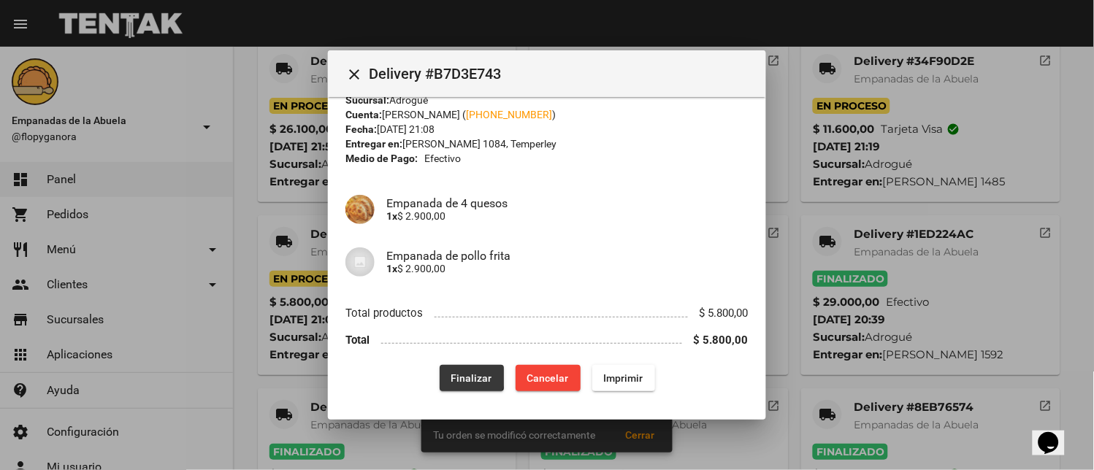
click at [451, 374] on span "Finalizar" at bounding box center [471, 379] width 41 height 12
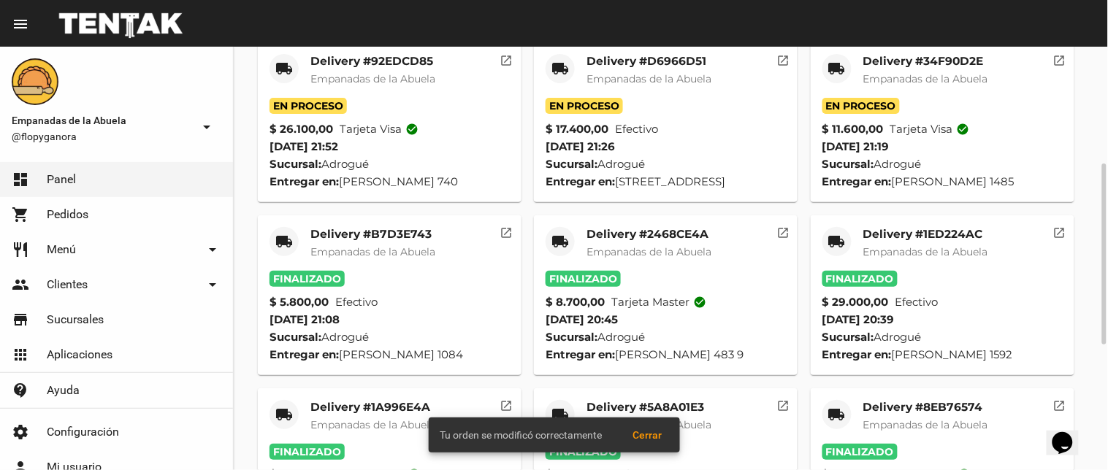
click at [893, 74] on span "Empanadas de la Abuela" at bounding box center [925, 78] width 125 height 13
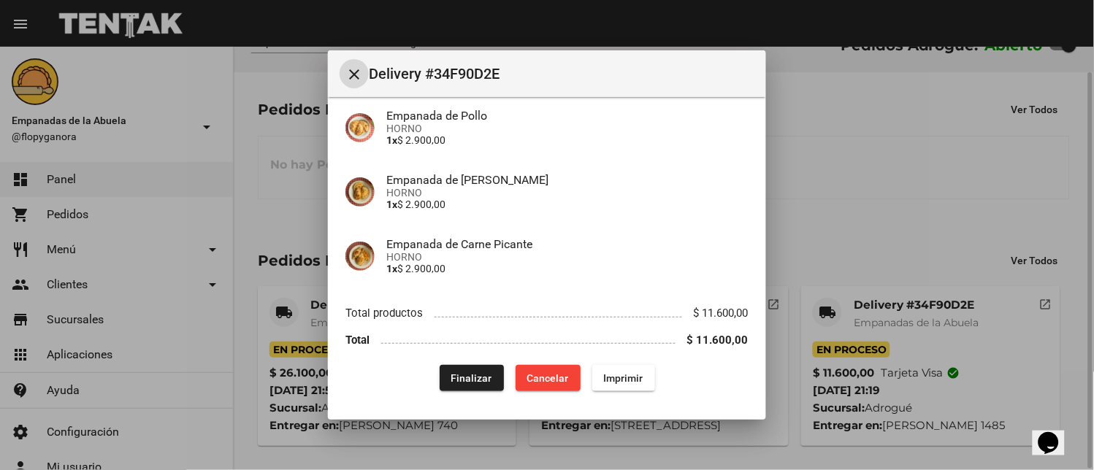
scroll to position [28, 0]
click at [462, 382] on span "Finalizar" at bounding box center [471, 379] width 41 height 12
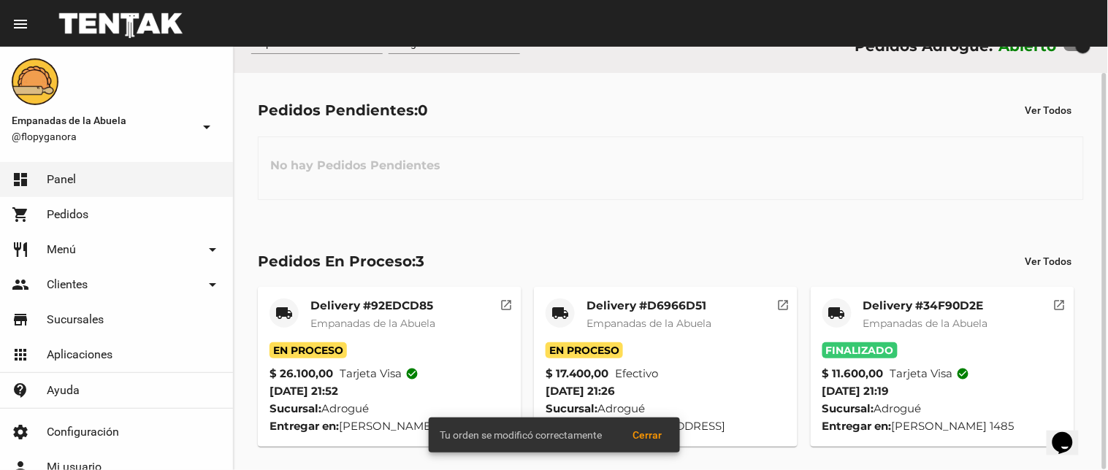
click at [646, 315] on div "Delivery #D6966D51 Empanadas de la Abuela" at bounding box center [649, 321] width 125 height 44
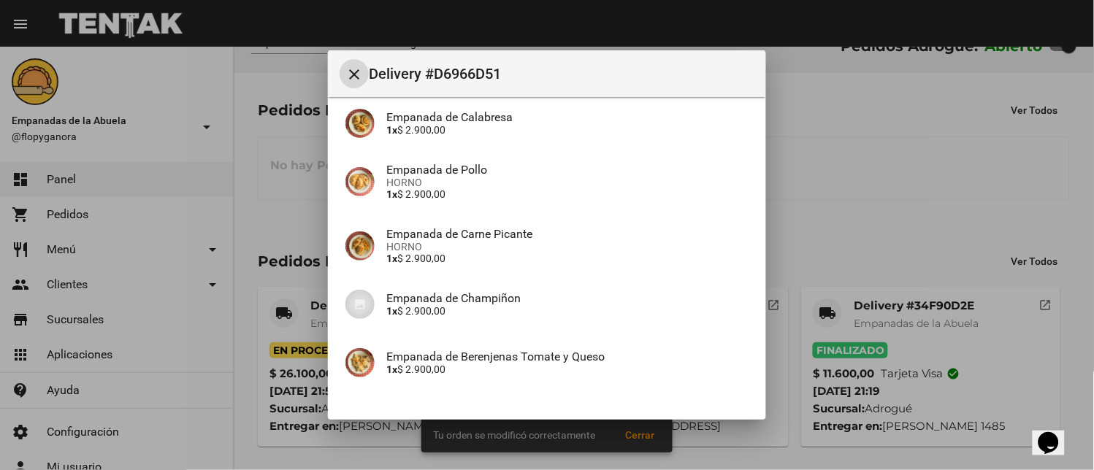
scroll to position [294, 0]
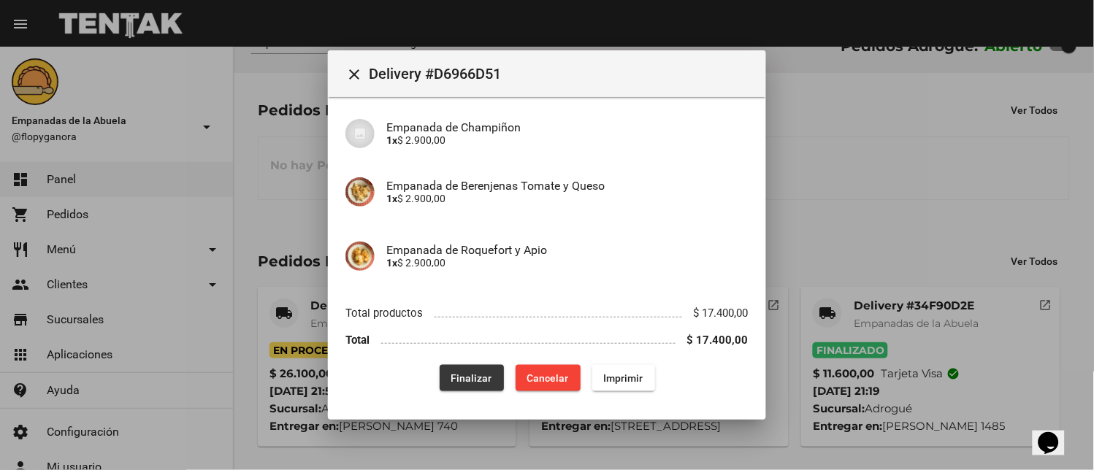
click at [482, 373] on span "Finalizar" at bounding box center [471, 379] width 41 height 12
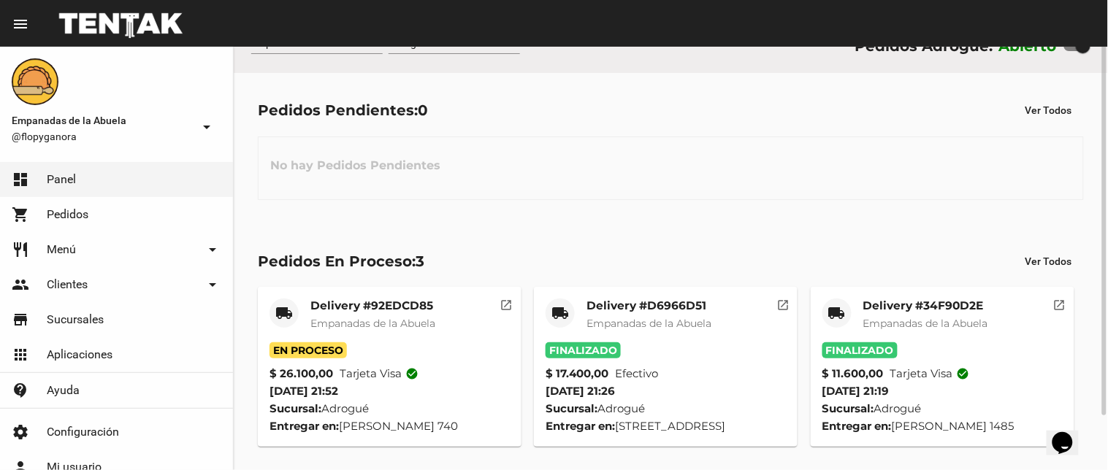
scroll to position [0, 0]
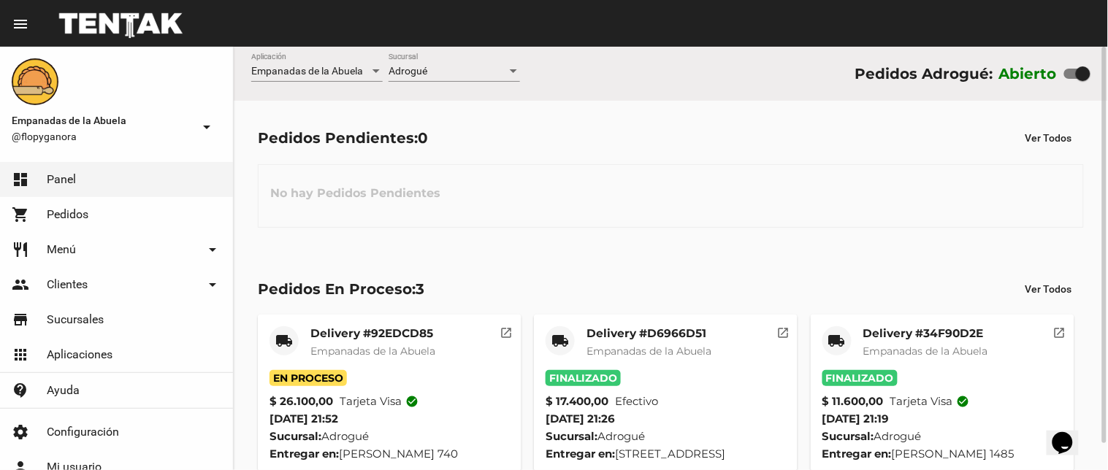
click at [488, 79] on div "Adrogué Sucursal" at bounding box center [454, 67] width 131 height 28
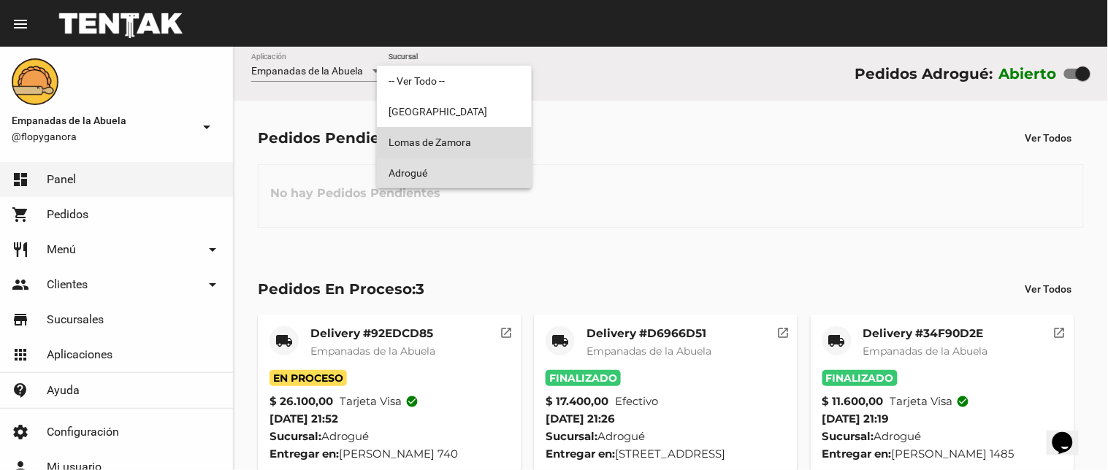
click at [465, 134] on span "Lomas de Zamora" at bounding box center [454, 142] width 131 height 31
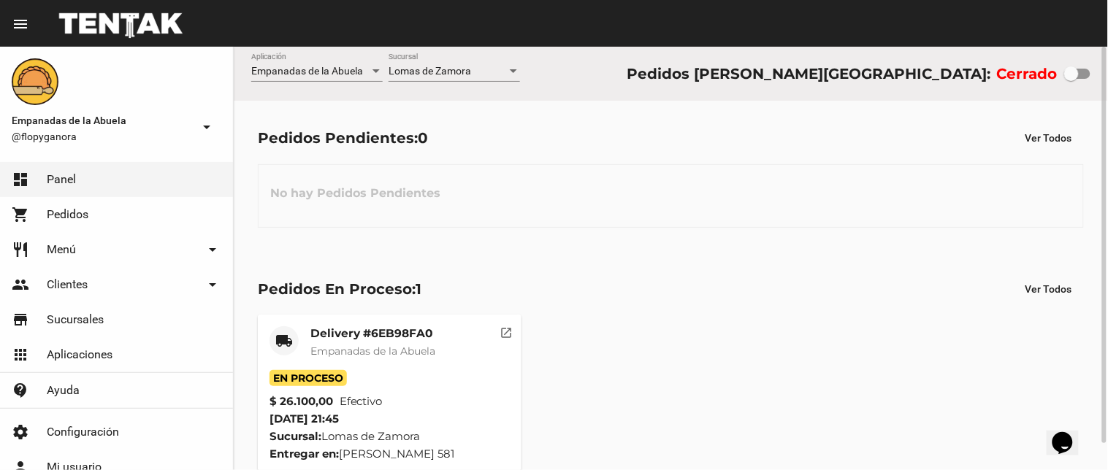
click at [476, 58] on div "Lomas de Zamora Sucursal" at bounding box center [454, 67] width 131 height 28
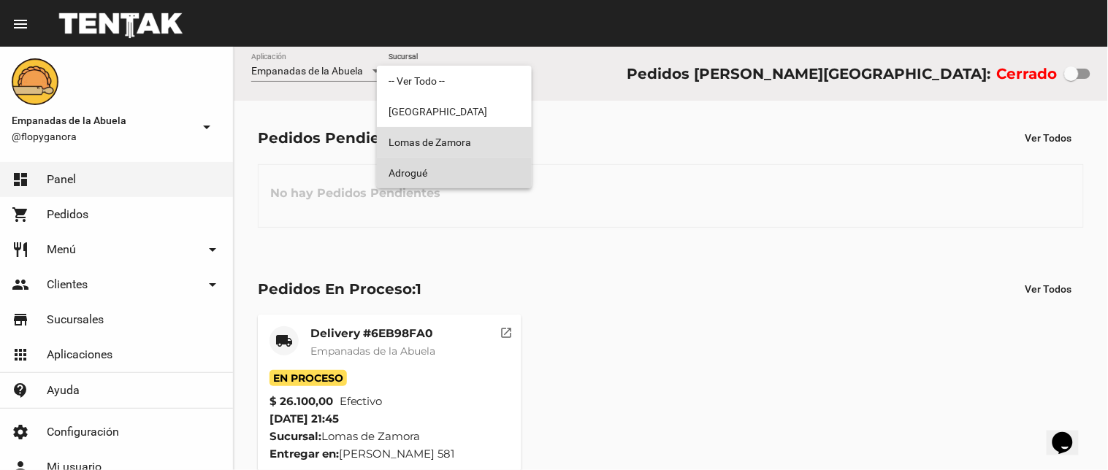
click at [468, 175] on span "Adrogué" at bounding box center [454, 173] width 131 height 31
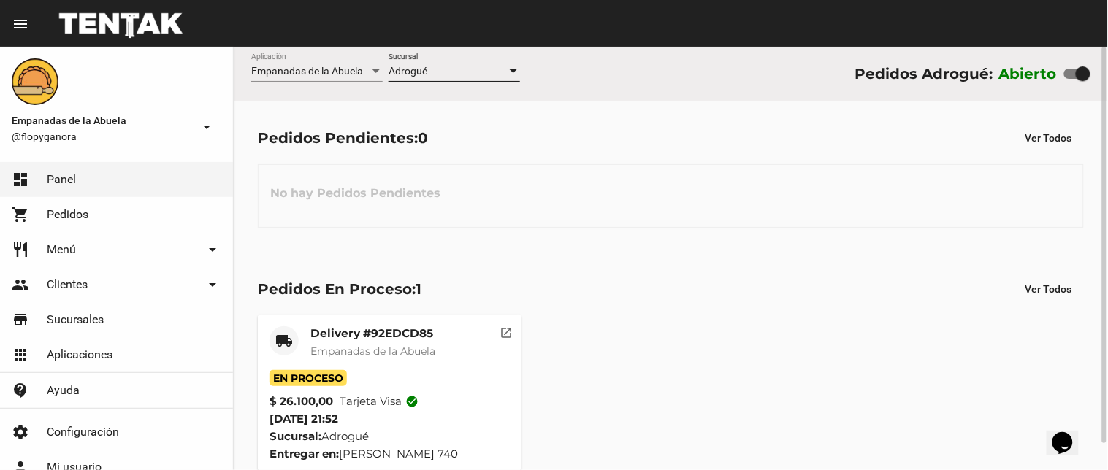
click at [513, 69] on div at bounding box center [513, 72] width 13 height 12
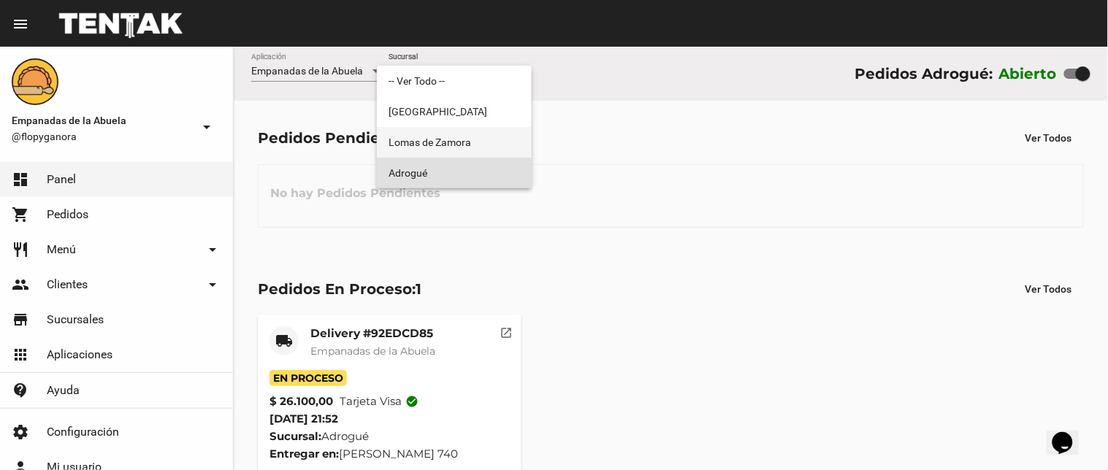
click at [461, 146] on span "Lomas de Zamora" at bounding box center [454, 142] width 131 height 31
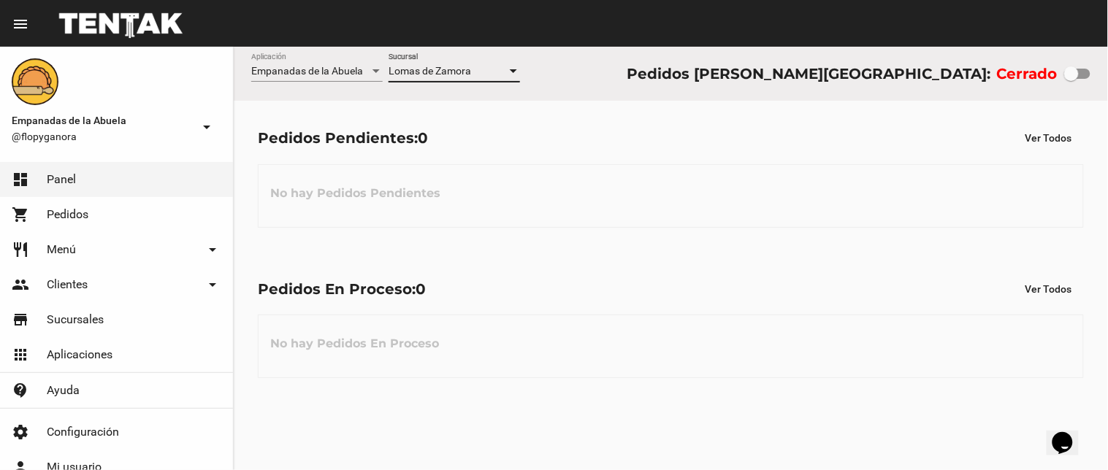
click at [515, 66] on div at bounding box center [513, 72] width 13 height 12
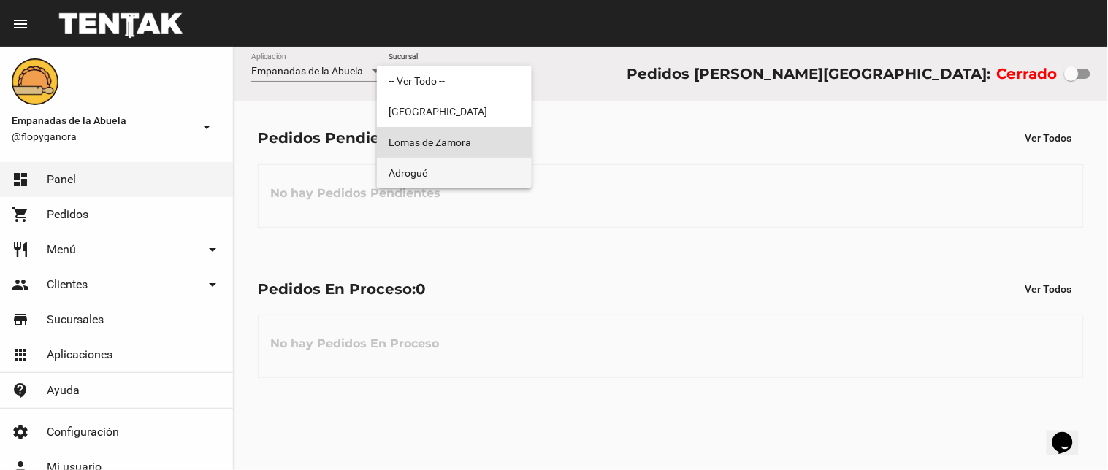
click at [460, 174] on span "Adrogué" at bounding box center [454, 173] width 131 height 31
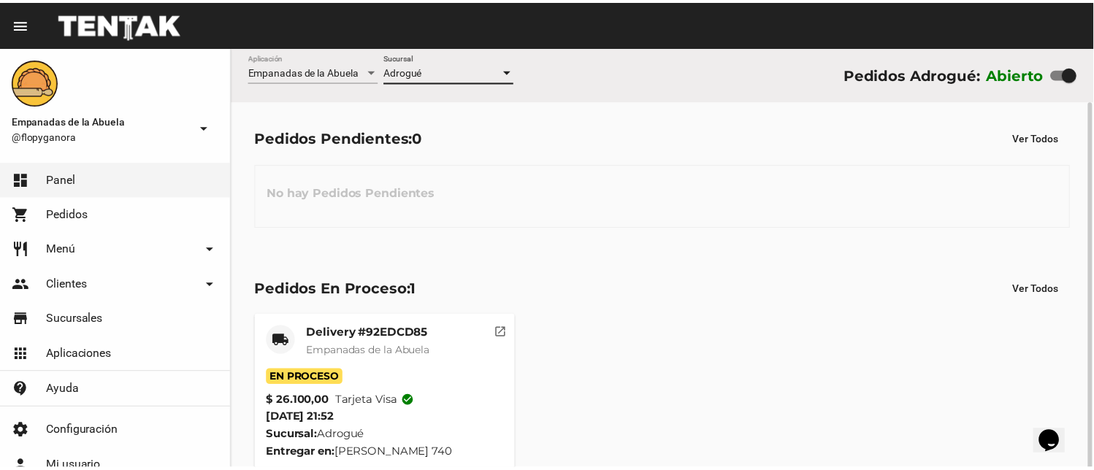
scroll to position [28, 0]
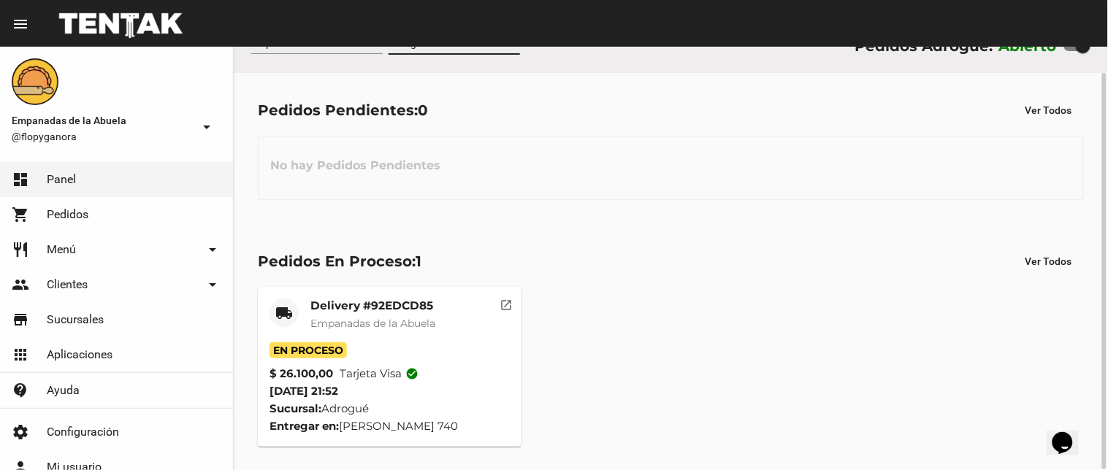
click at [375, 305] on mat-card-title "Delivery #92EDCD85" at bounding box center [372, 306] width 125 height 15
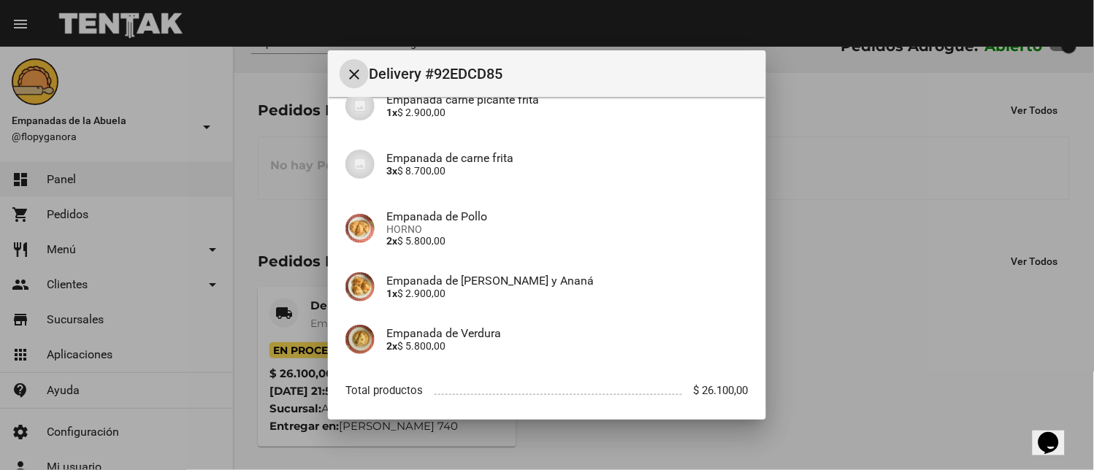
scroll to position [217, 0]
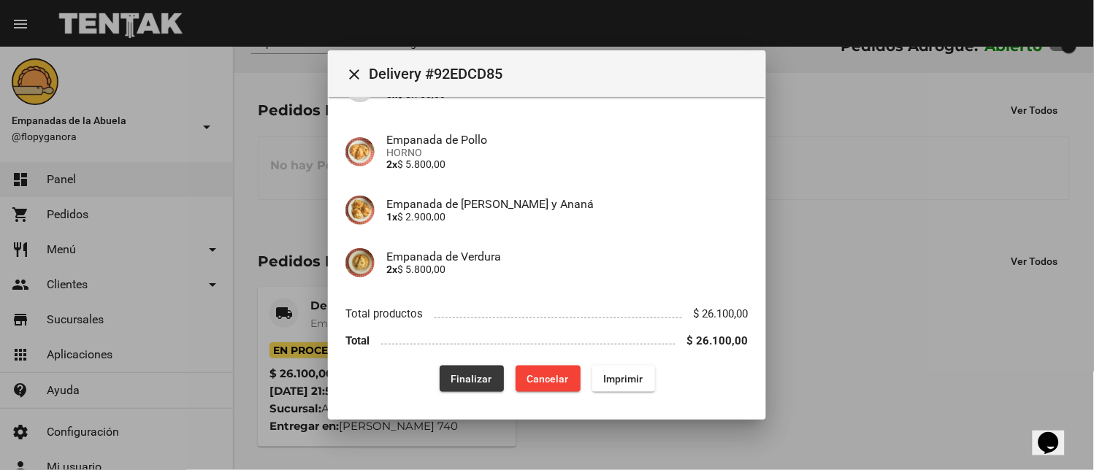
click at [471, 377] on span "Finalizar" at bounding box center [471, 379] width 41 height 12
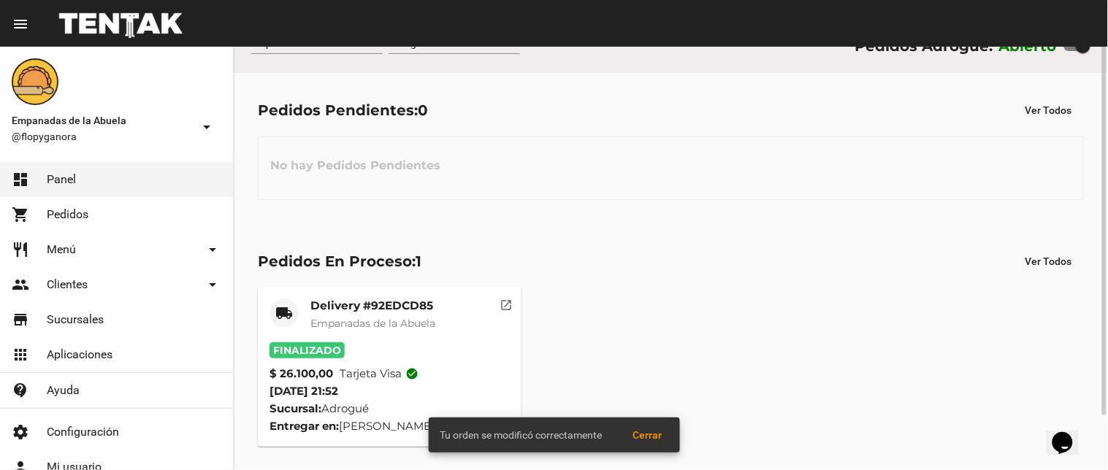
scroll to position [0, 0]
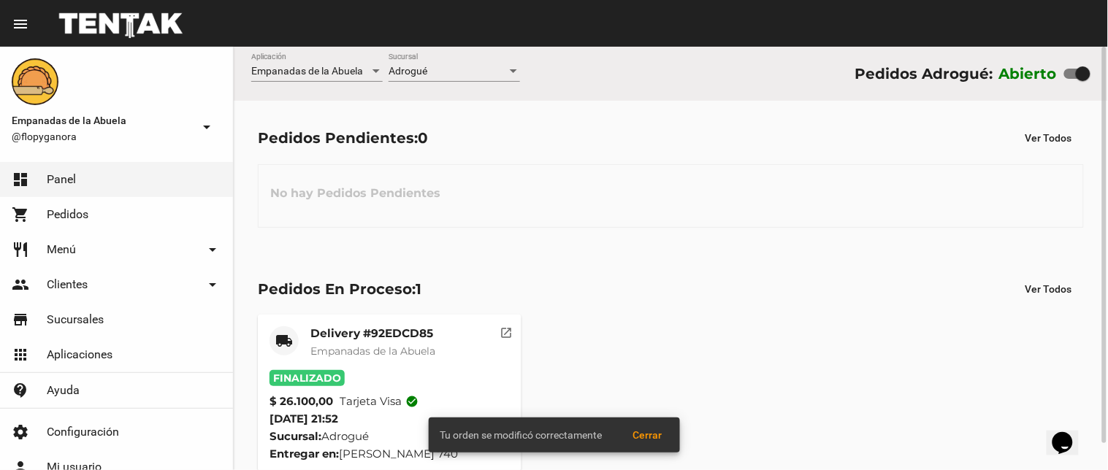
click at [512, 67] on div at bounding box center [513, 72] width 13 height 12
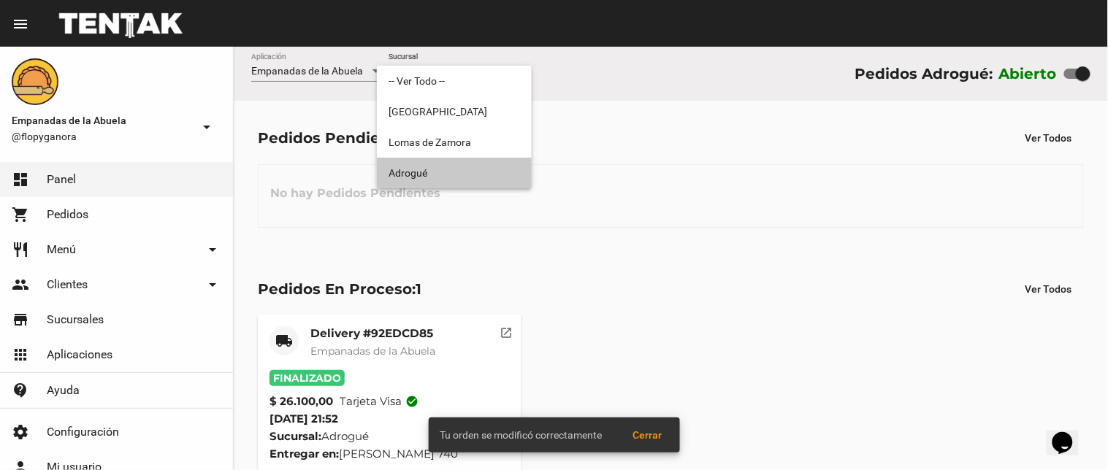
click at [437, 169] on span "Adrogué" at bounding box center [454, 173] width 131 height 31
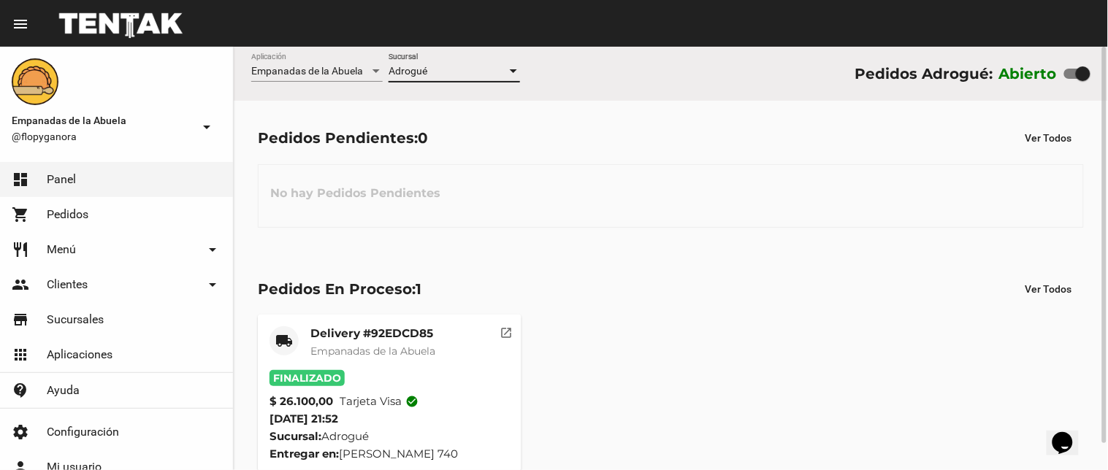
click at [513, 68] on div at bounding box center [513, 72] width 13 height 12
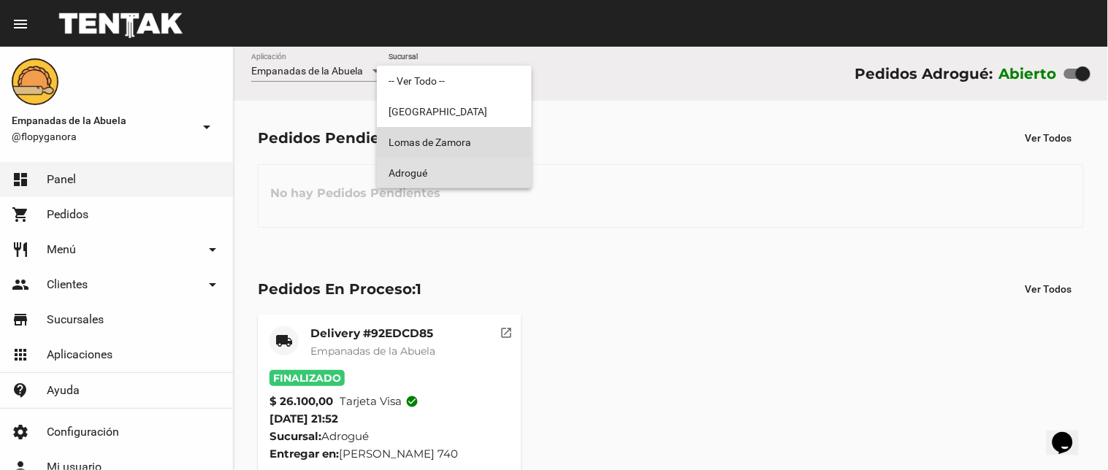
click at [431, 140] on span "Lomas de Zamora" at bounding box center [454, 142] width 131 height 31
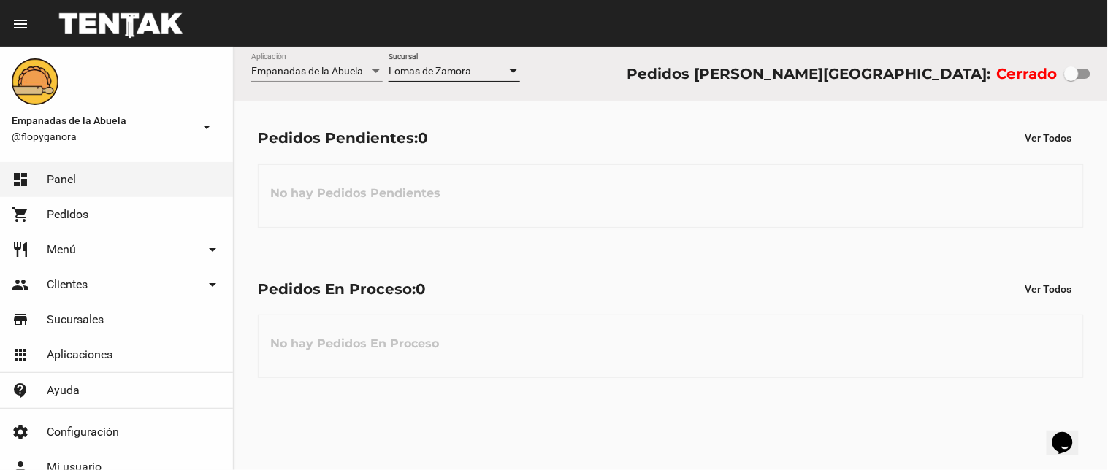
click at [513, 72] on div at bounding box center [513, 71] width 7 height 4
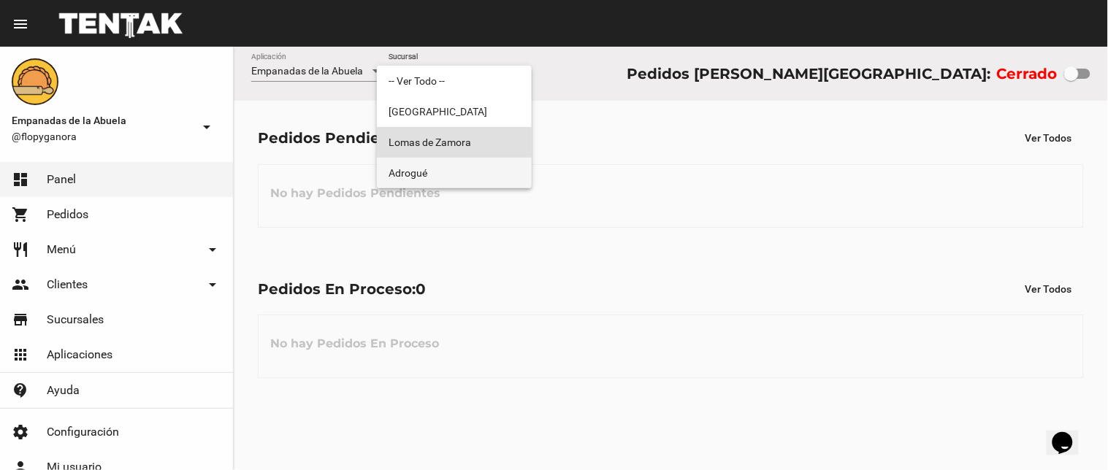
click at [473, 161] on span "Adrogué" at bounding box center [454, 173] width 131 height 31
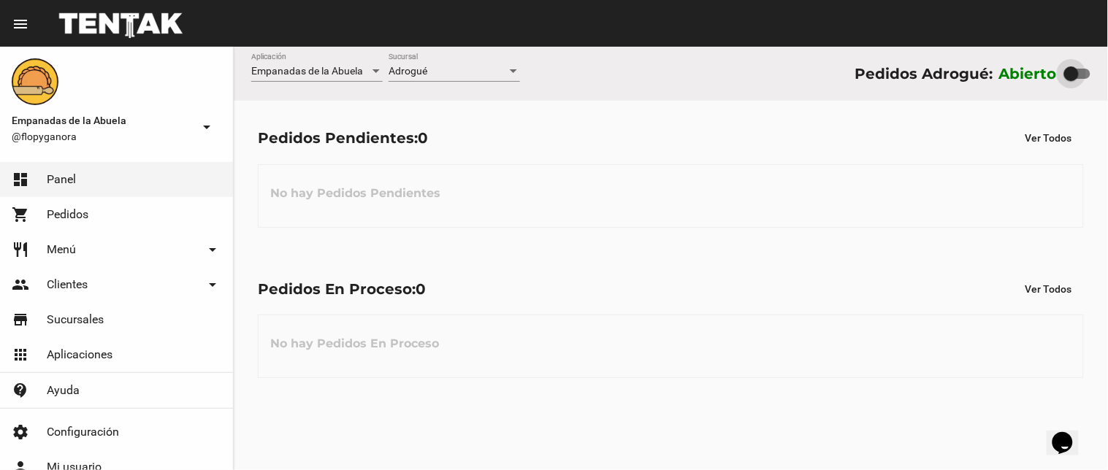
drag, startPoint x: 1081, startPoint y: 73, endPoint x: 931, endPoint y: 74, distance: 150.5
click at [931, 74] on div "Pedidos Adrogué: Abierto" at bounding box center [973, 73] width 236 height 23
checkbox input "false"
click at [513, 71] on div at bounding box center [513, 71] width 7 height 4
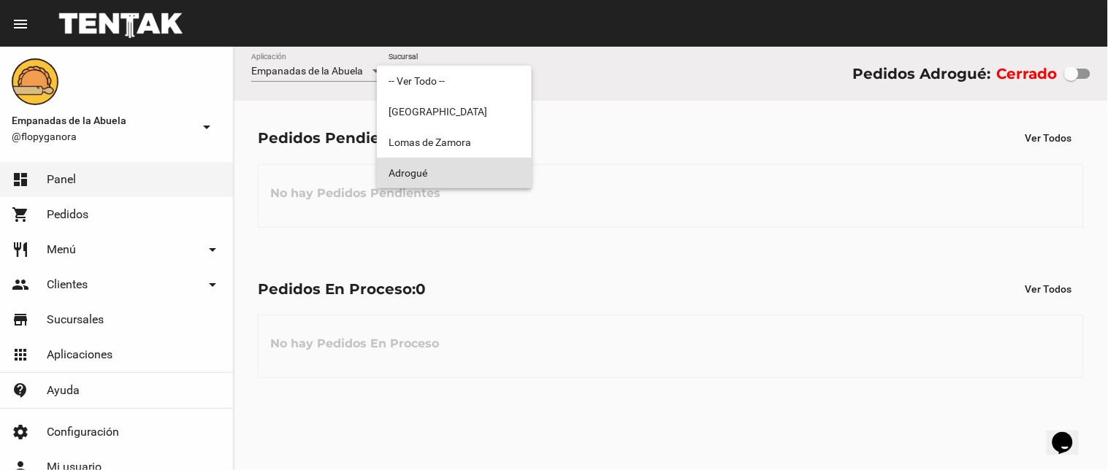
drag, startPoint x: 482, startPoint y: 168, endPoint x: 520, endPoint y: 91, distance: 86.2
click at [483, 163] on span "Adrogué" at bounding box center [454, 173] width 131 height 31
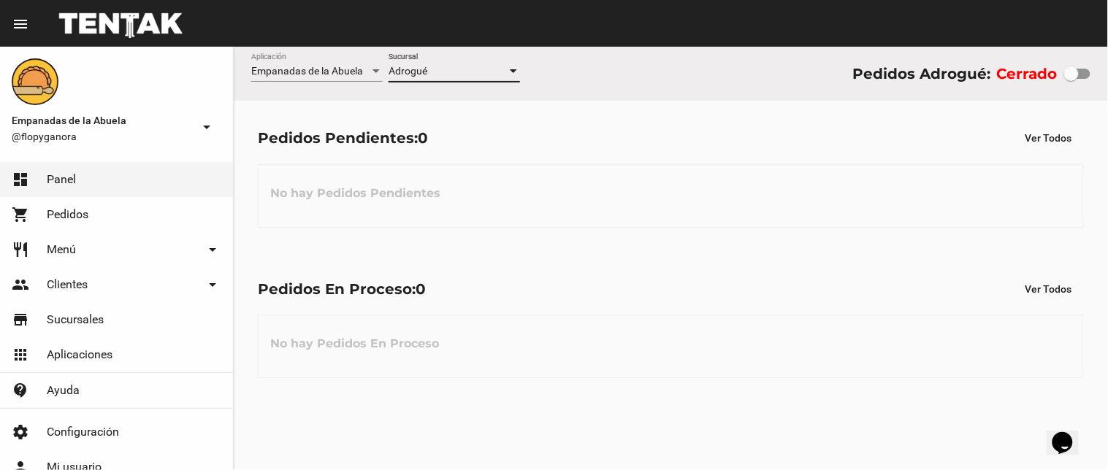
click at [512, 68] on div at bounding box center [513, 72] width 13 height 12
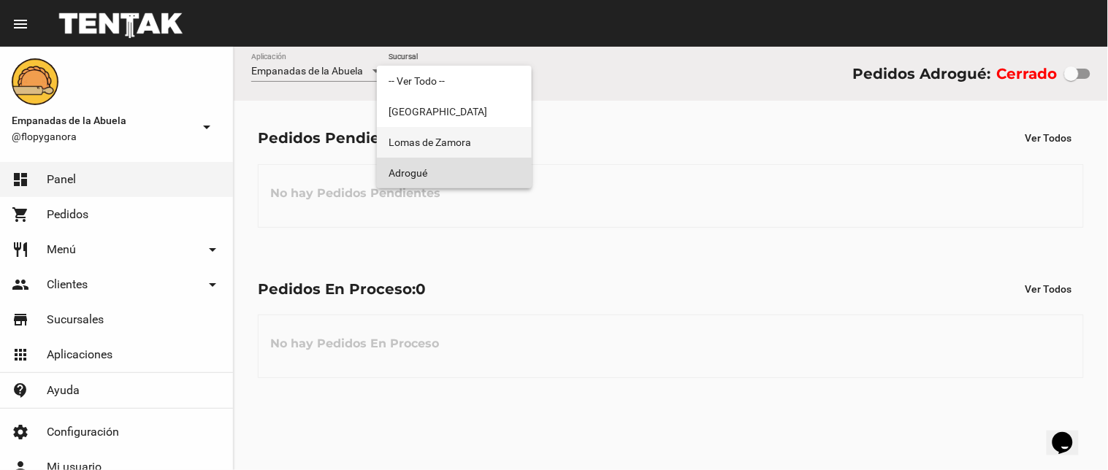
click at [505, 144] on span "Lomas de Zamora" at bounding box center [454, 142] width 131 height 31
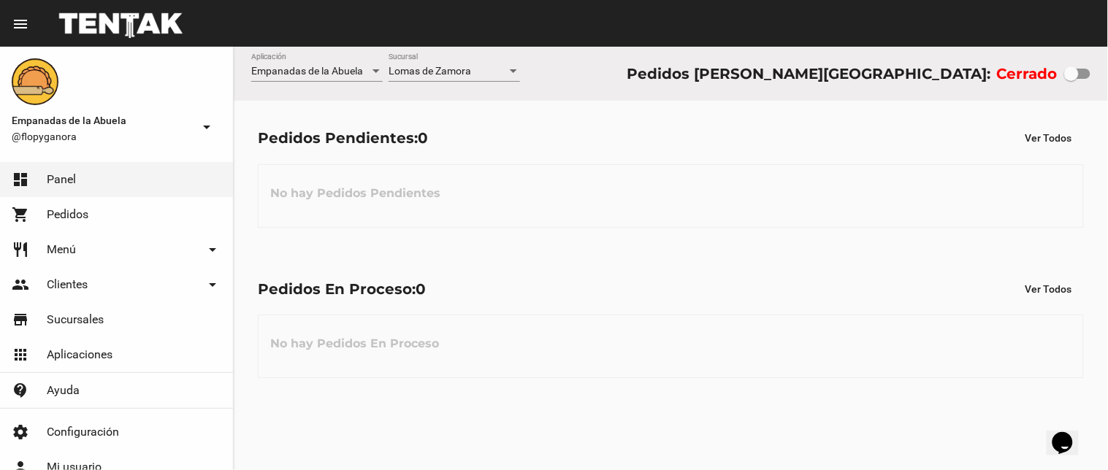
click at [476, 82] on div "Lomas de Zamora Sucursal" at bounding box center [454, 74] width 131 height 42
click at [458, 77] on div "Lomas de Zamora Sucursal" at bounding box center [454, 67] width 131 height 28
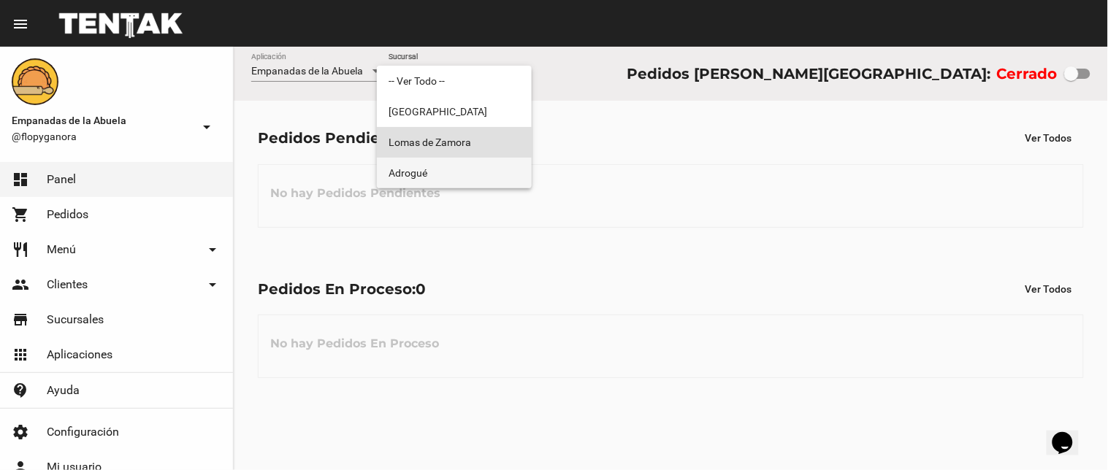
click at [457, 163] on span "Adrogué" at bounding box center [454, 173] width 131 height 31
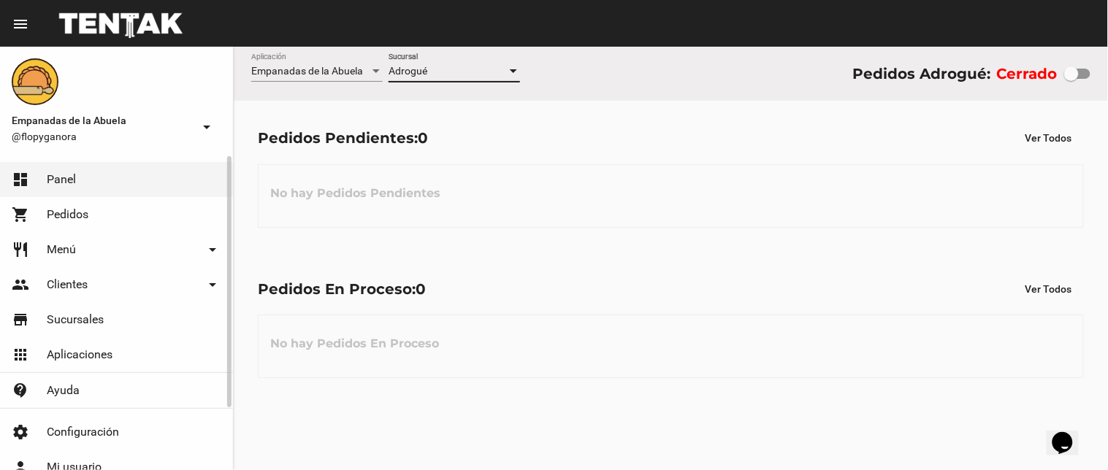
click at [88, 220] on link "shopping_cart Pedidos" at bounding box center [116, 214] width 233 height 35
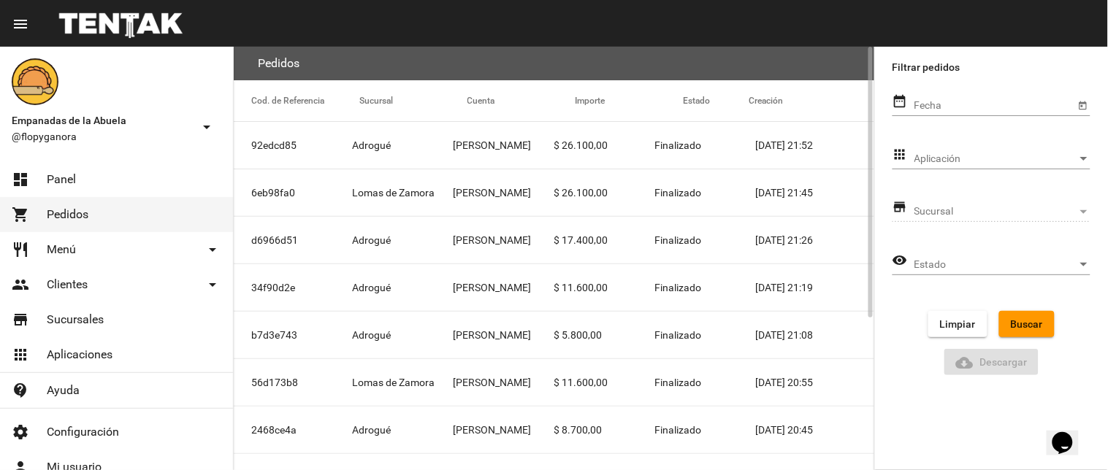
click at [495, 152] on mat-cell "[PERSON_NAME]" at bounding box center [503, 145] width 101 height 47
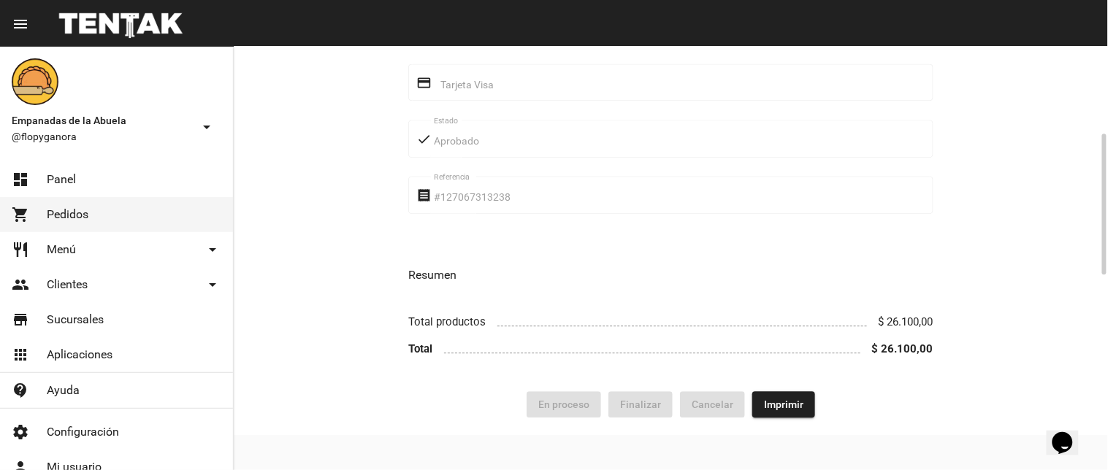
scroll to position [700, 0]
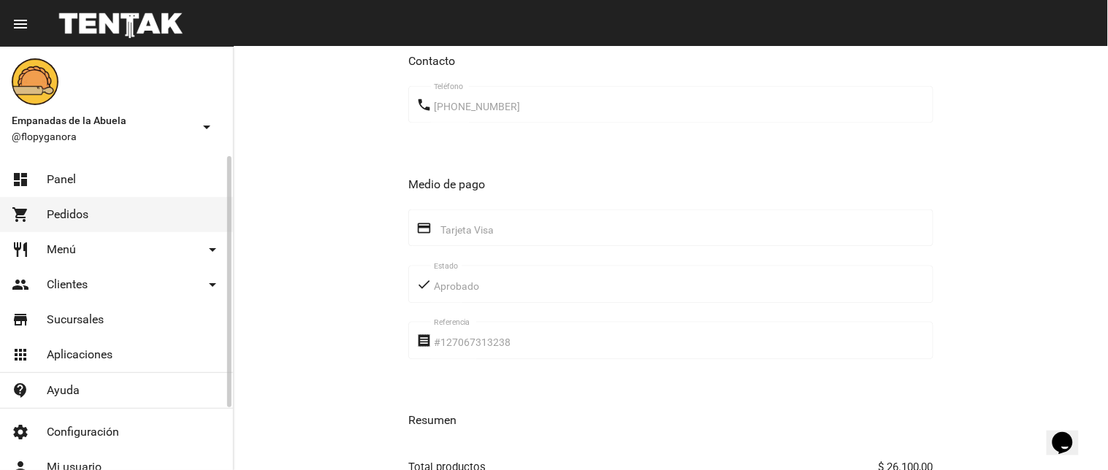
click at [115, 181] on link "dashboard Panel" at bounding box center [116, 179] width 233 height 35
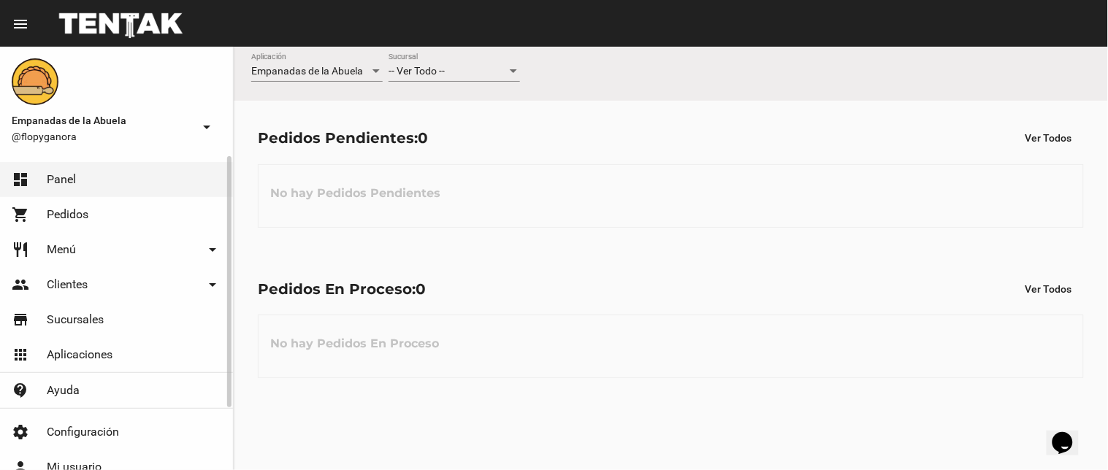
click at [121, 209] on link "shopping_cart Pedidos" at bounding box center [116, 214] width 233 height 35
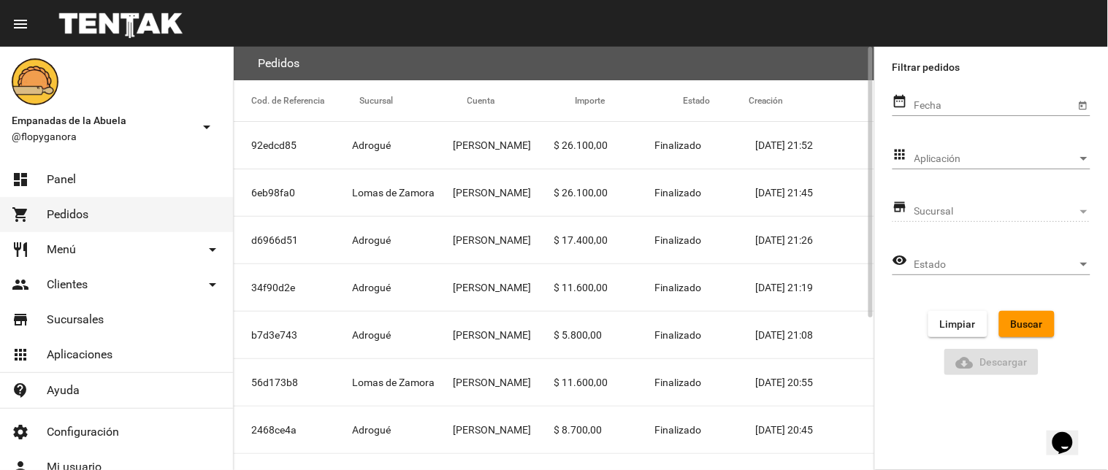
click at [488, 282] on mat-cell "[PERSON_NAME]" at bounding box center [503, 287] width 101 height 47
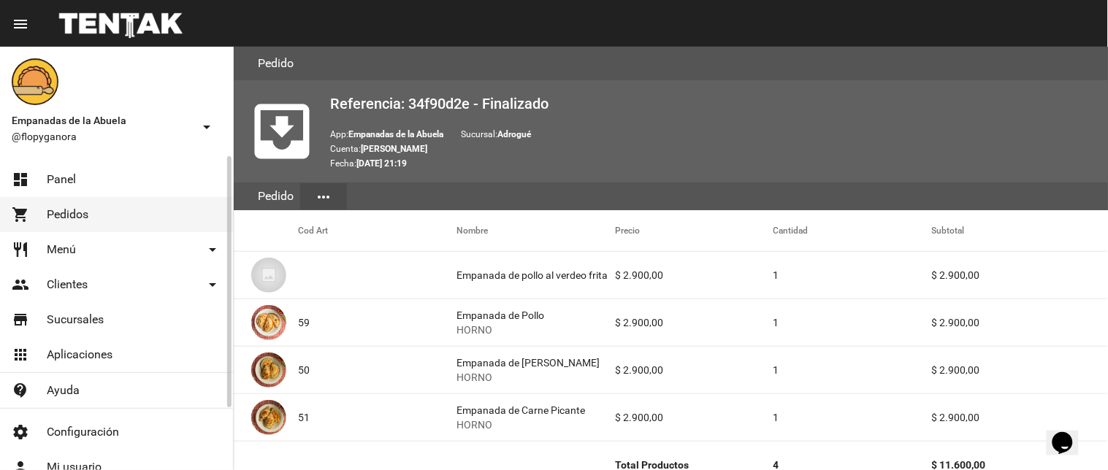
click at [70, 215] on span "Pedidos" at bounding box center [68, 214] width 42 height 15
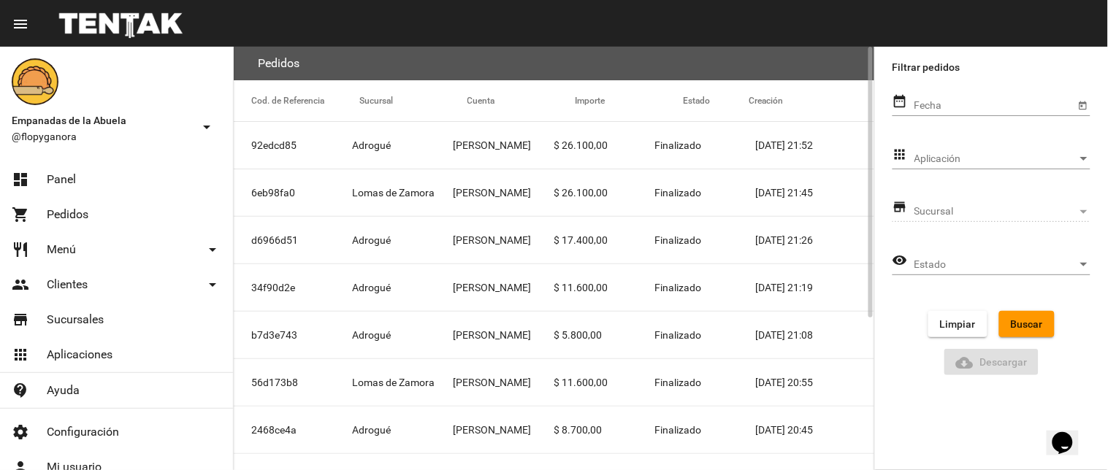
click at [499, 291] on mat-cell "[PERSON_NAME]" at bounding box center [503, 287] width 101 height 47
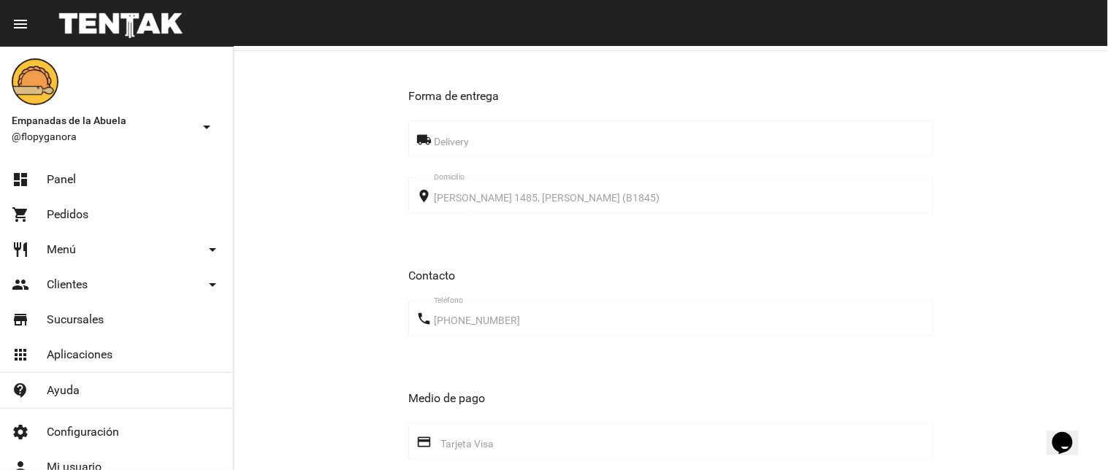
scroll to position [799, 0]
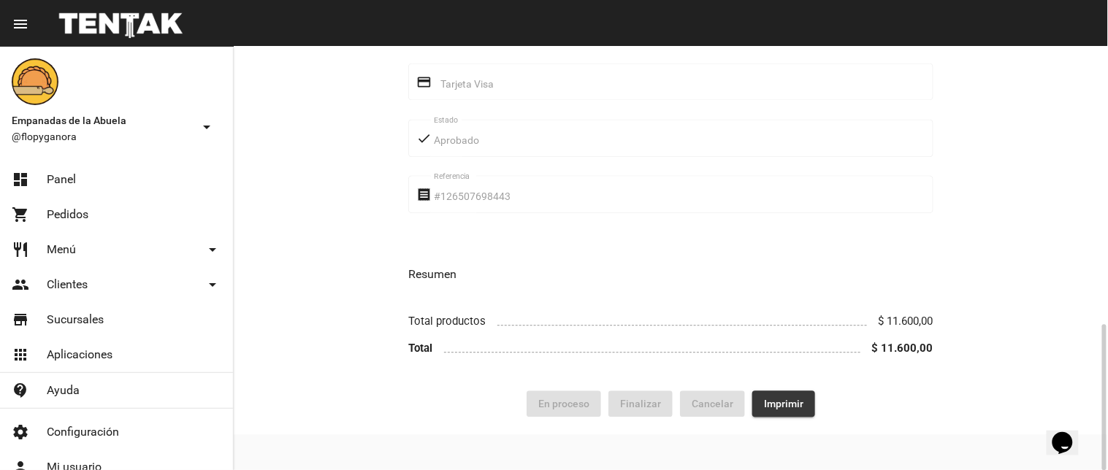
click at [771, 399] on span "Imprimir" at bounding box center [783, 404] width 39 height 12
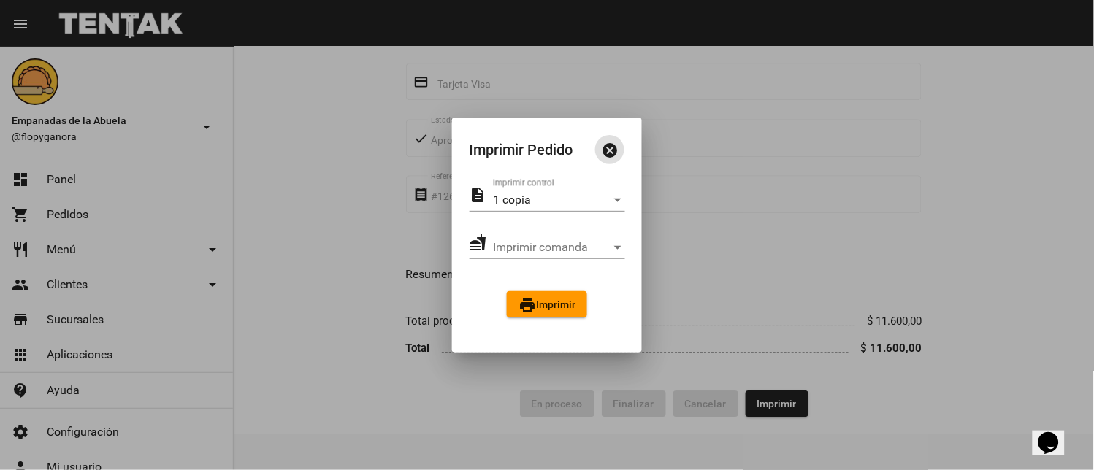
click at [556, 305] on span "print Imprimir" at bounding box center [547, 305] width 57 height 12
